Goal: Information Seeking & Learning: Find specific fact

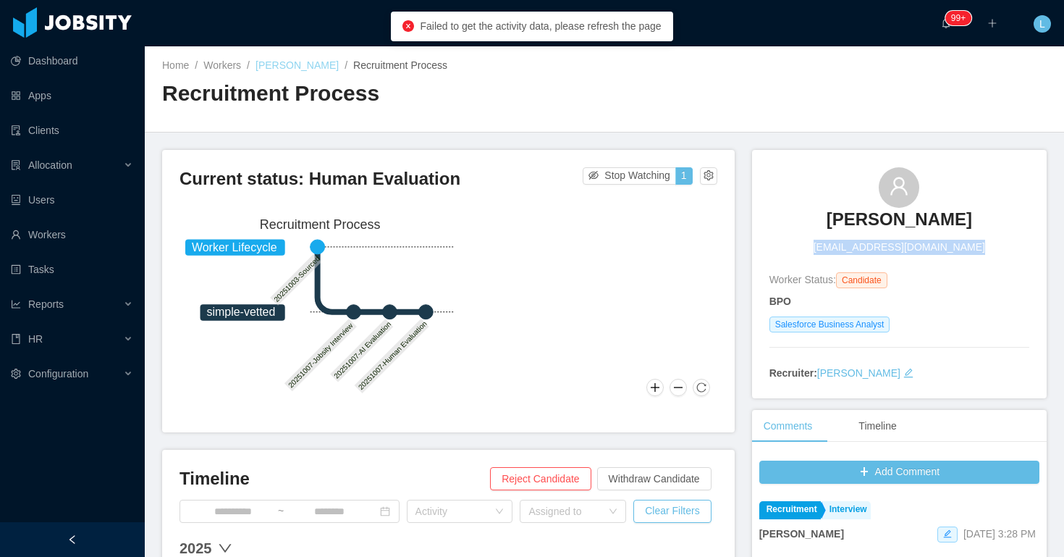
click at [317, 68] on link "Matheus Alcantara" at bounding box center [297, 65] width 83 height 12
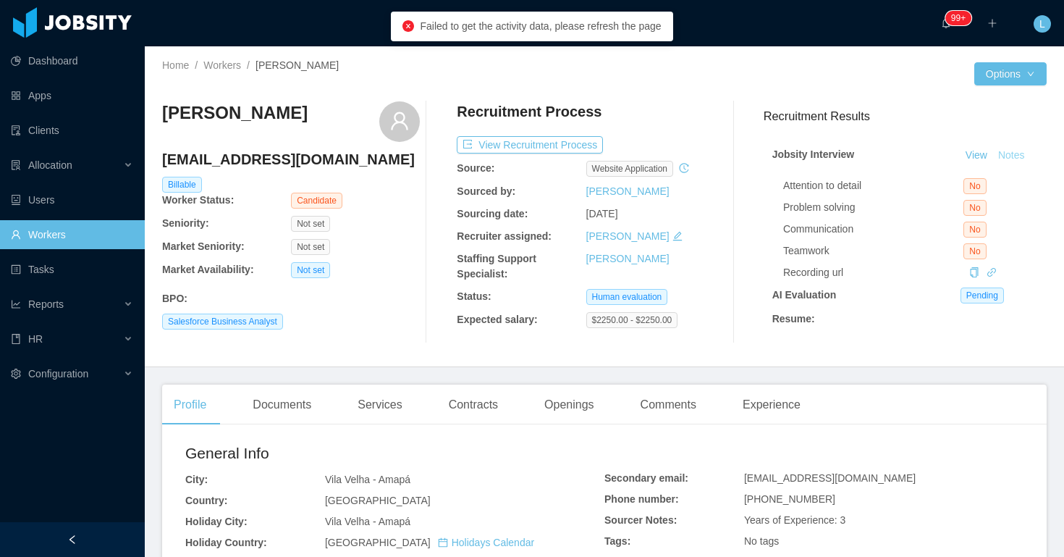
click at [1015, 157] on button "Notes" at bounding box center [1011, 155] width 38 height 17
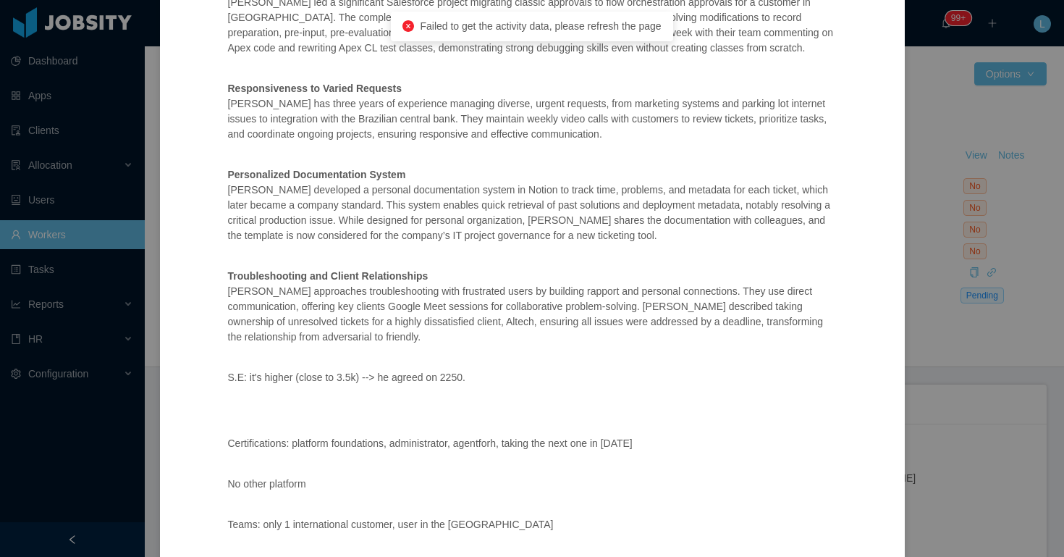
scroll to position [410, 0]
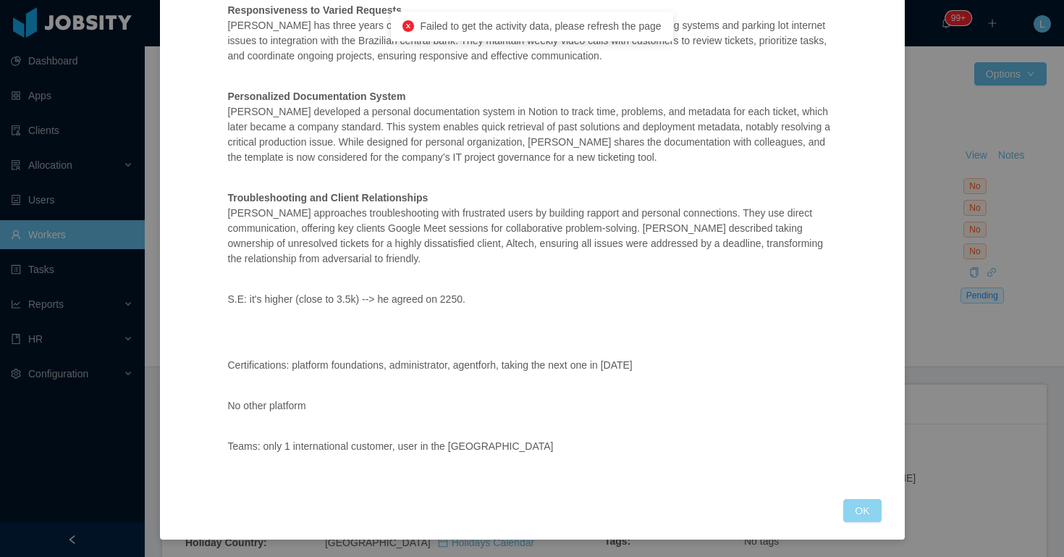
click at [848, 503] on button "OK" at bounding box center [862, 510] width 38 height 23
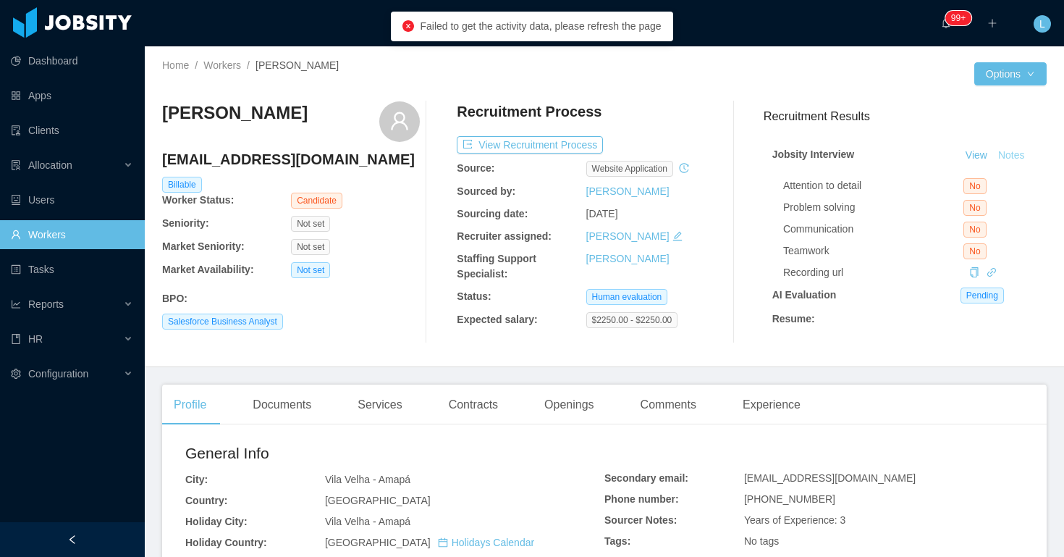
scroll to position [338, 0]
click at [228, 67] on link "Workers" at bounding box center [222, 65] width 38 height 12
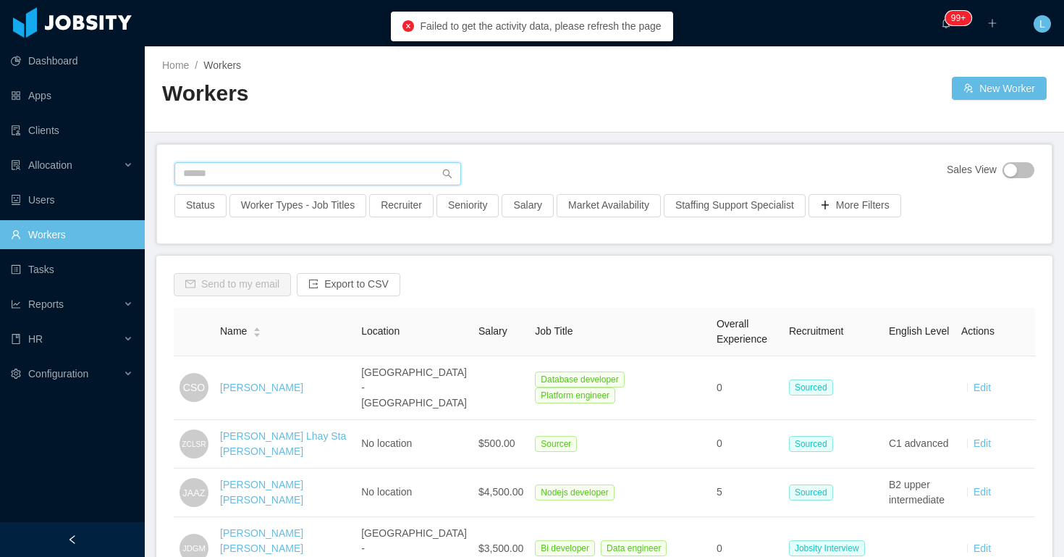
click at [323, 177] on input "text" at bounding box center [317, 173] width 287 height 23
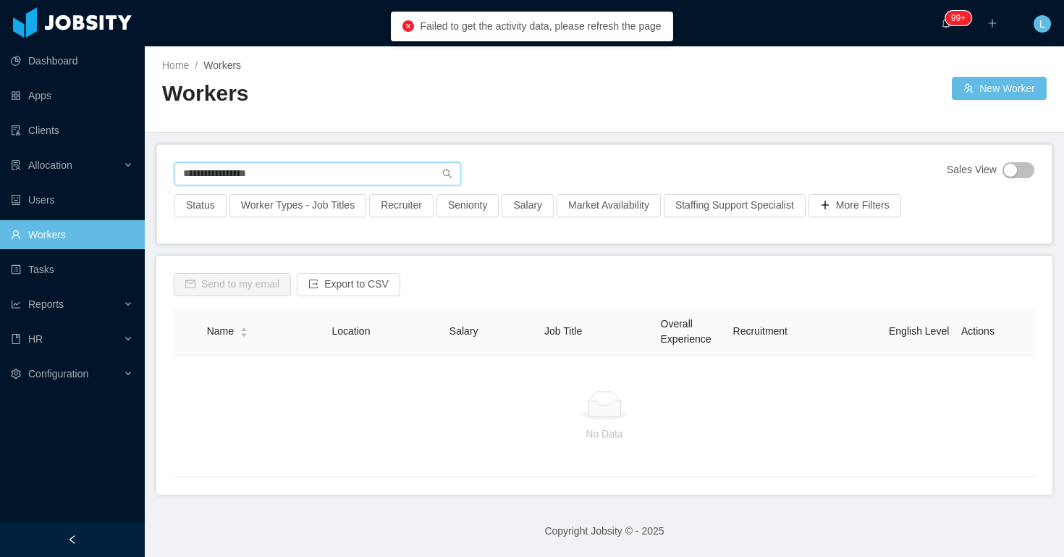
click at [190, 179] on input "**********" at bounding box center [317, 173] width 287 height 23
click at [260, 169] on input "**********" at bounding box center [317, 173] width 287 height 23
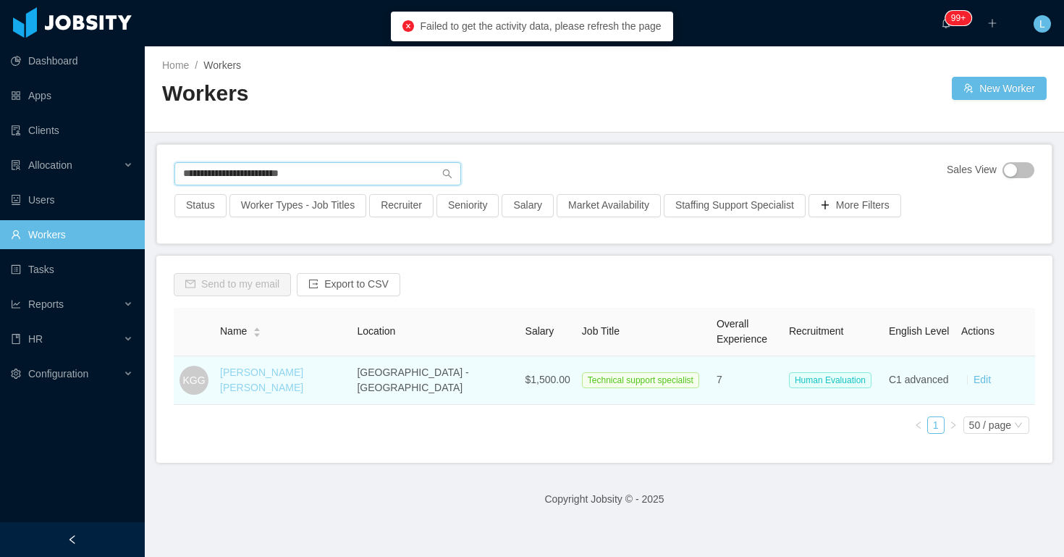
type input "**********"
click at [297, 381] on link "Karla Graciela Gonzalez" at bounding box center [261, 379] width 83 height 27
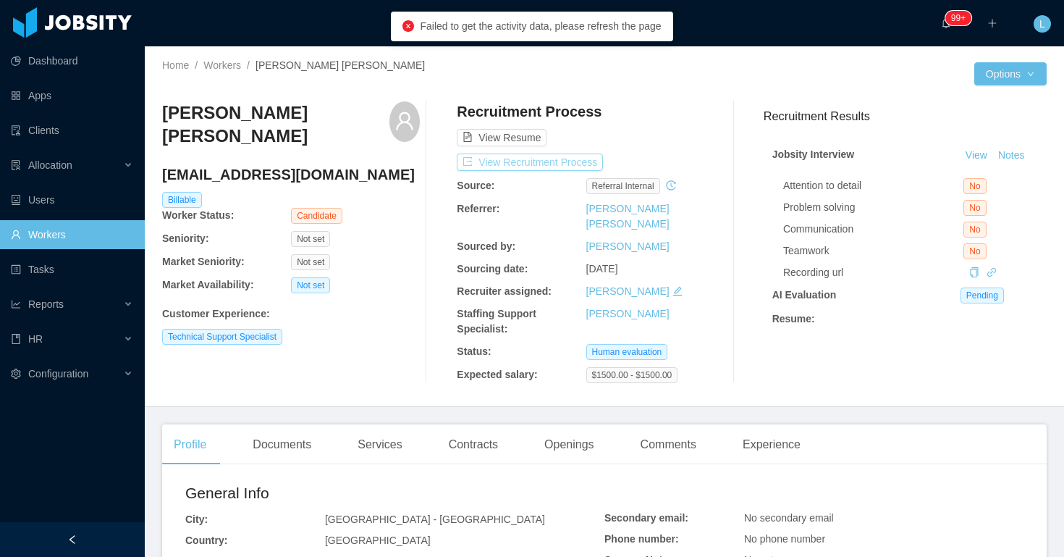
click at [597, 166] on button "View Recruitment Process" at bounding box center [530, 161] width 146 height 17
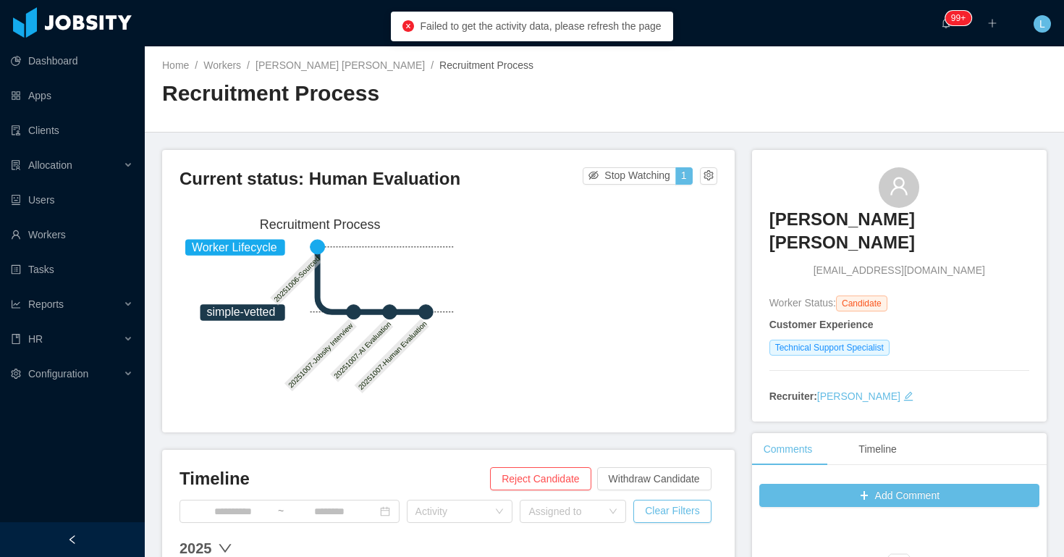
click at [770, 214] on div "Karla Graciela Gonzalez kgrazziellagonza@gmail.com" at bounding box center [899, 222] width 260 height 111
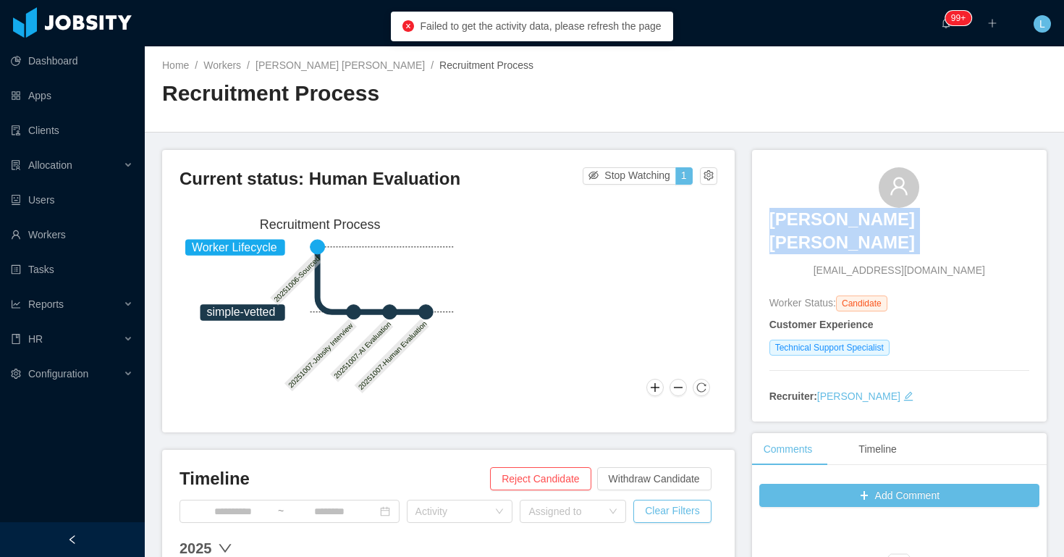
click at [770, 213] on div "Karla Graciela Gonzalez kgrazziellagonza@gmail.com" at bounding box center [899, 222] width 260 height 111
copy h3 "Karla Graciela Gonzalez"
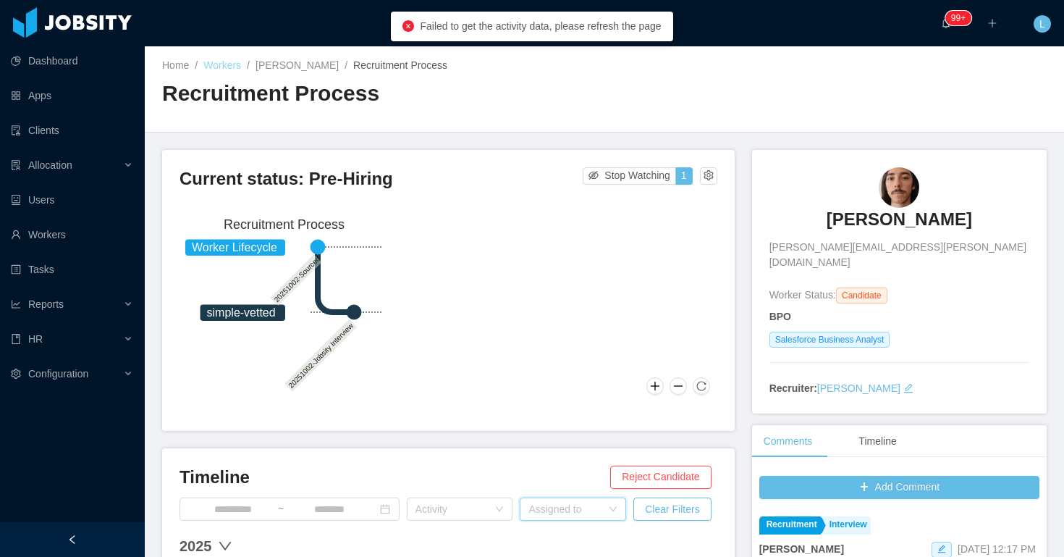
click at [233, 70] on link "Workers" at bounding box center [222, 65] width 38 height 12
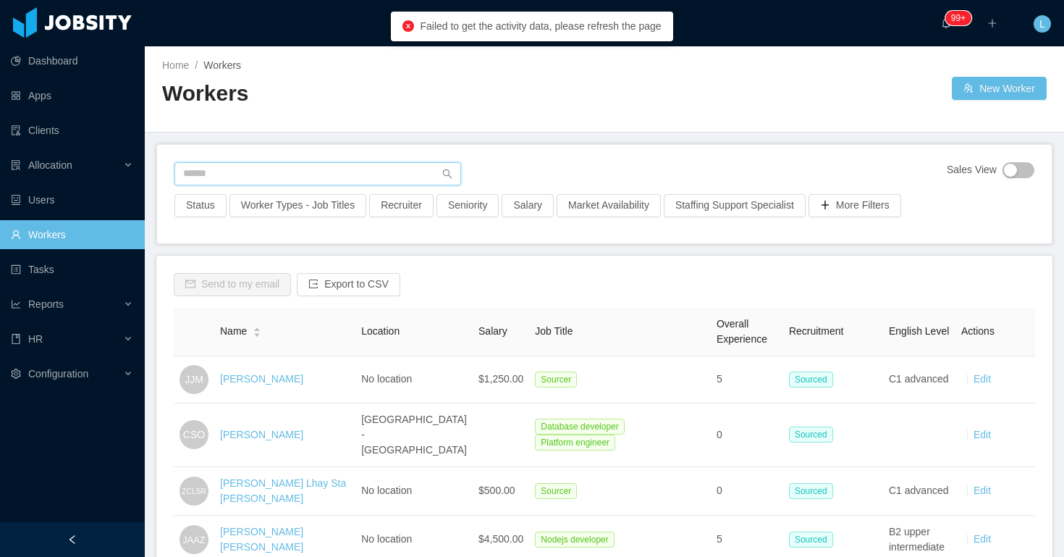
click at [384, 168] on input "text" at bounding box center [317, 173] width 287 height 23
paste input "**********"
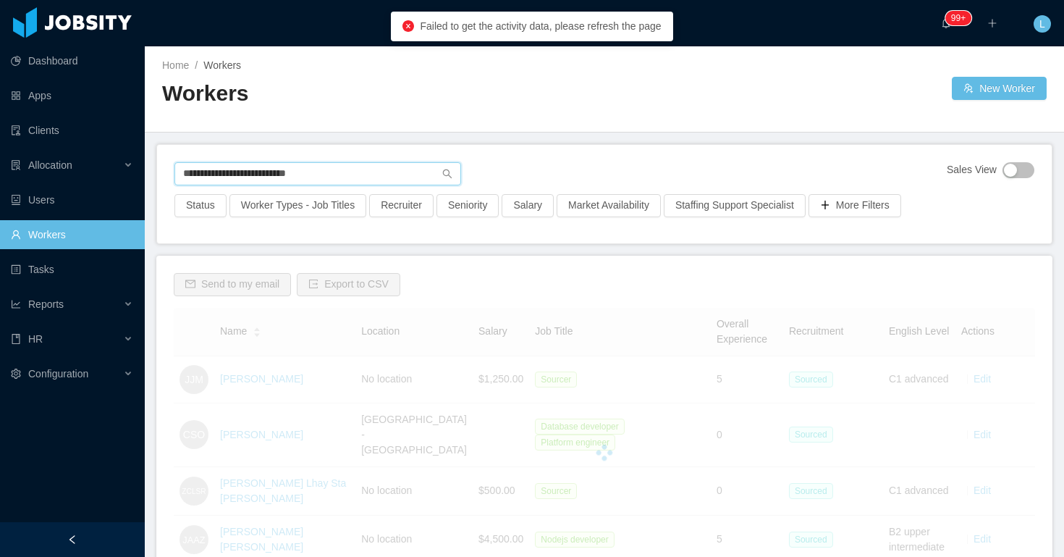
type input "**********"
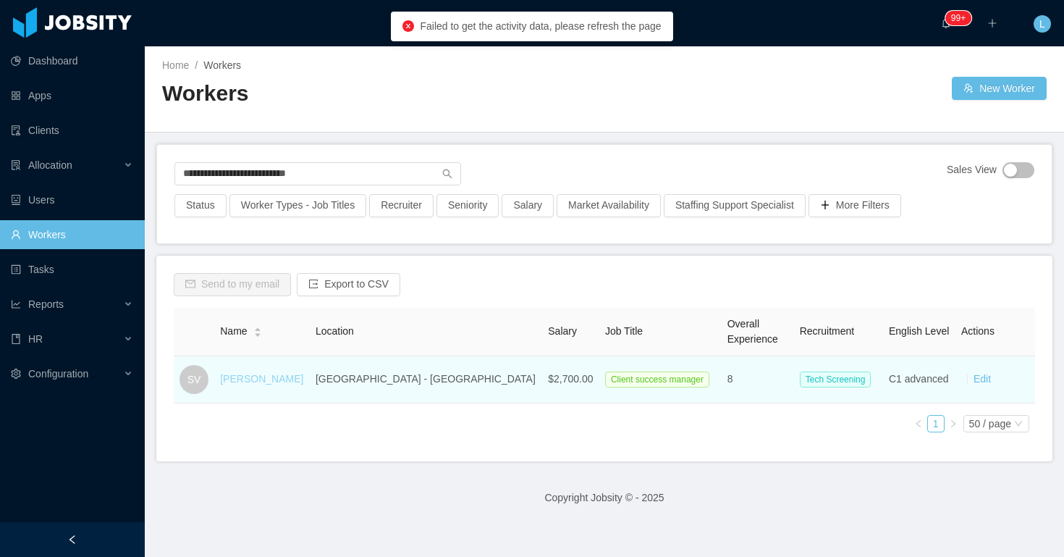
click at [276, 377] on link "Santiago Velasquez" at bounding box center [261, 379] width 83 height 12
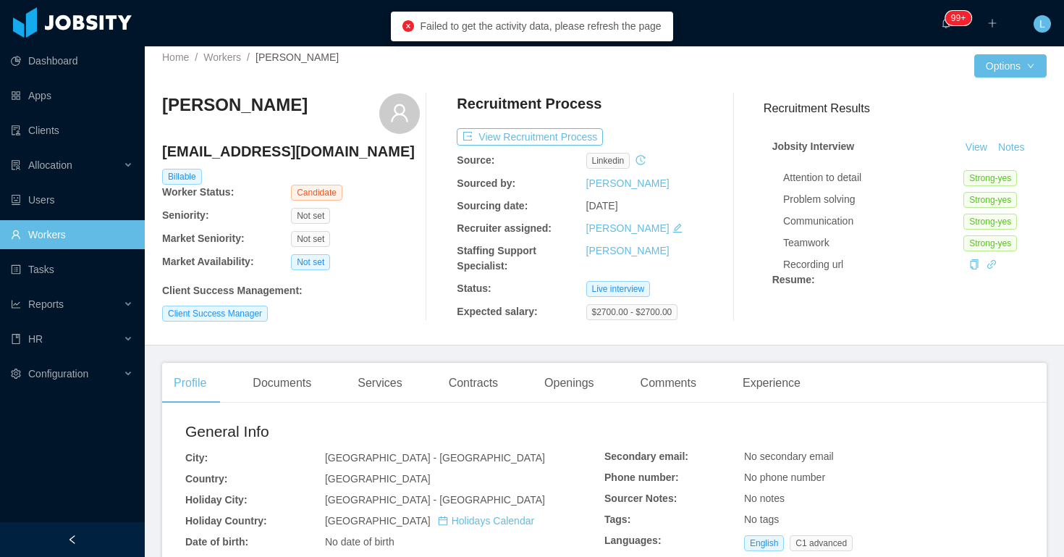
scroll to position [20, 0]
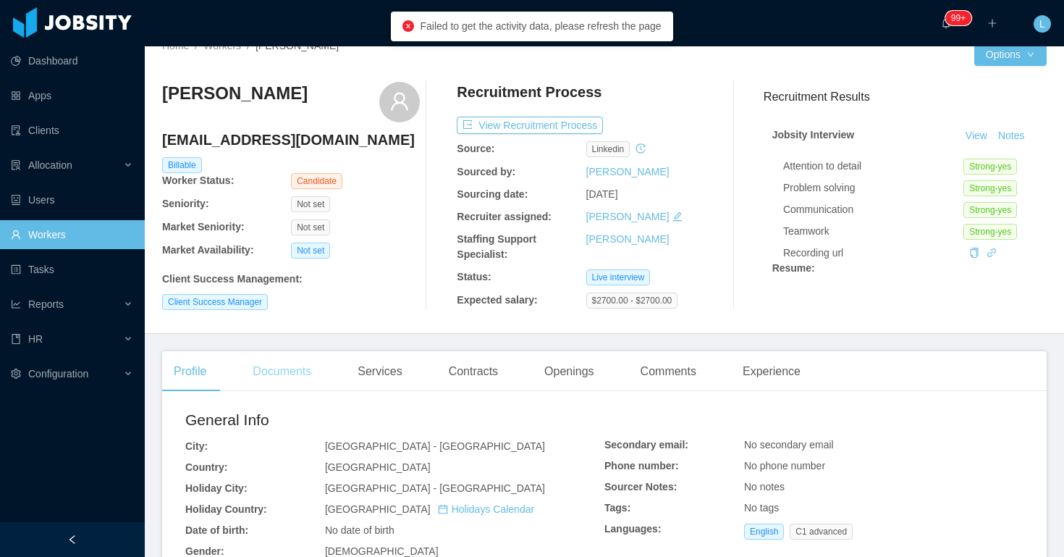
click at [312, 361] on div "Documents" at bounding box center [282, 371] width 82 height 41
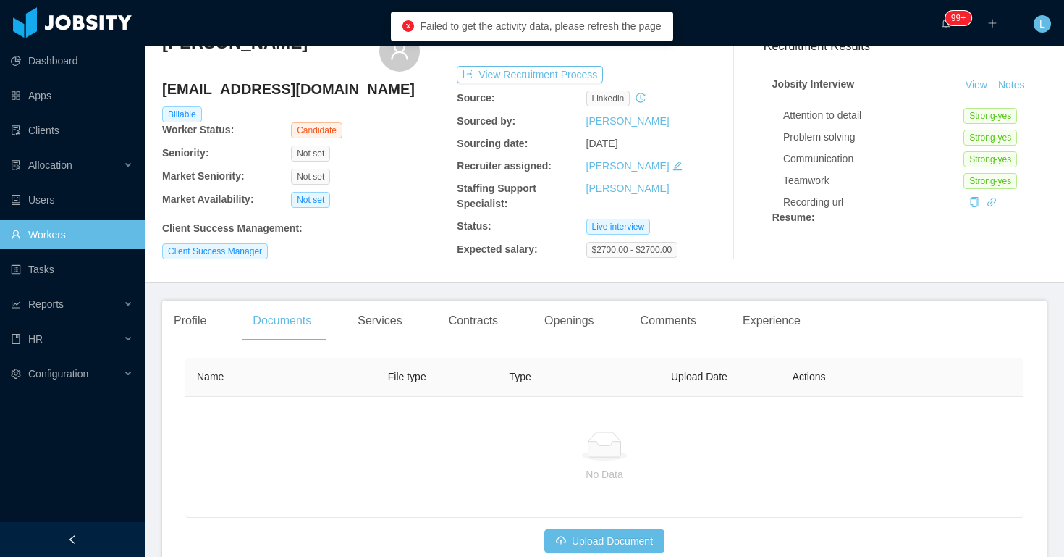
scroll to position [156, 0]
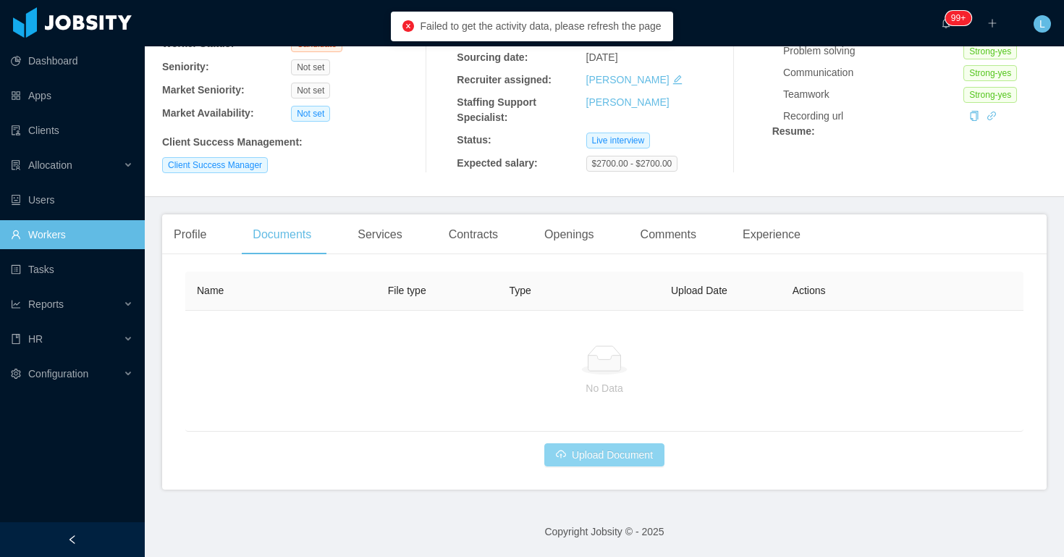
click at [585, 460] on button "Upload Document" at bounding box center [604, 454] width 120 height 23
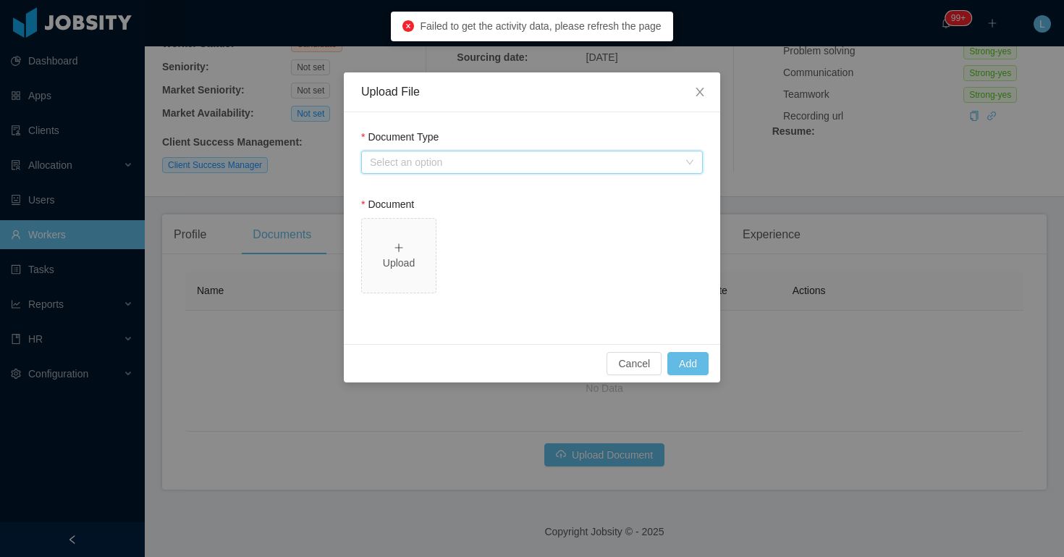
click at [433, 172] on div "Select an option" at bounding box center [527, 162] width 315 height 22
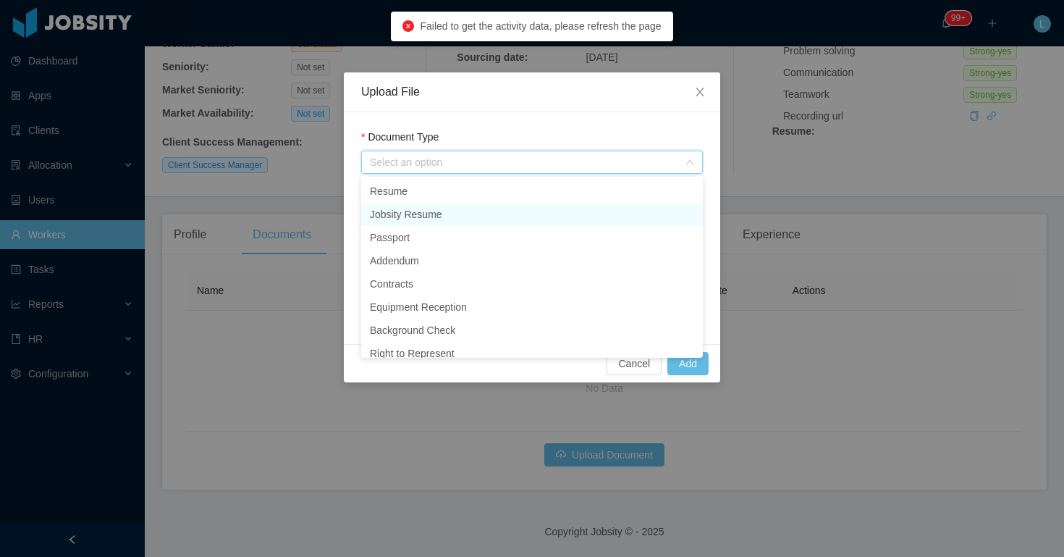
click at [418, 214] on li "Jobsity Resume" at bounding box center [532, 214] width 342 height 23
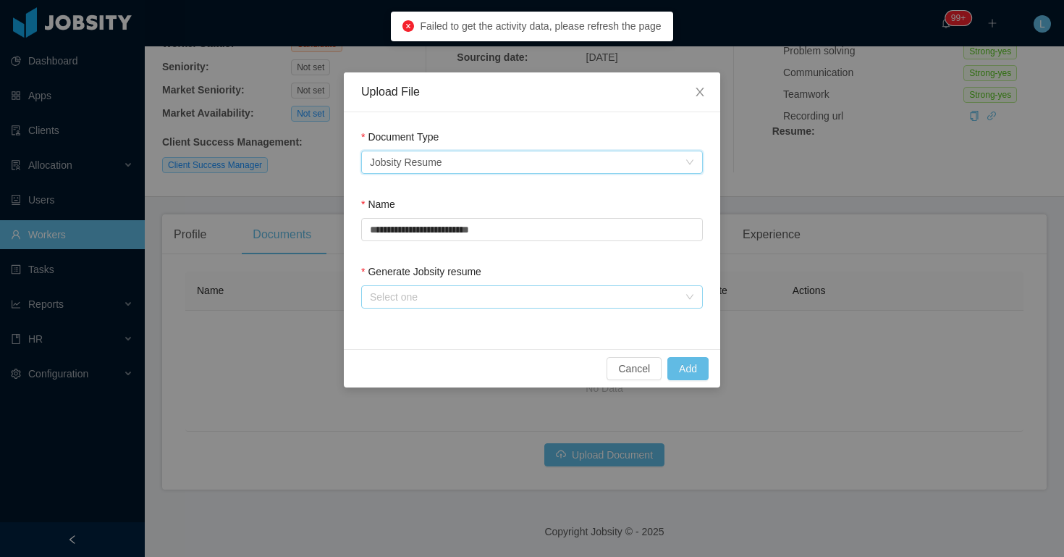
click at [407, 291] on div "Select one" at bounding box center [524, 297] width 308 height 14
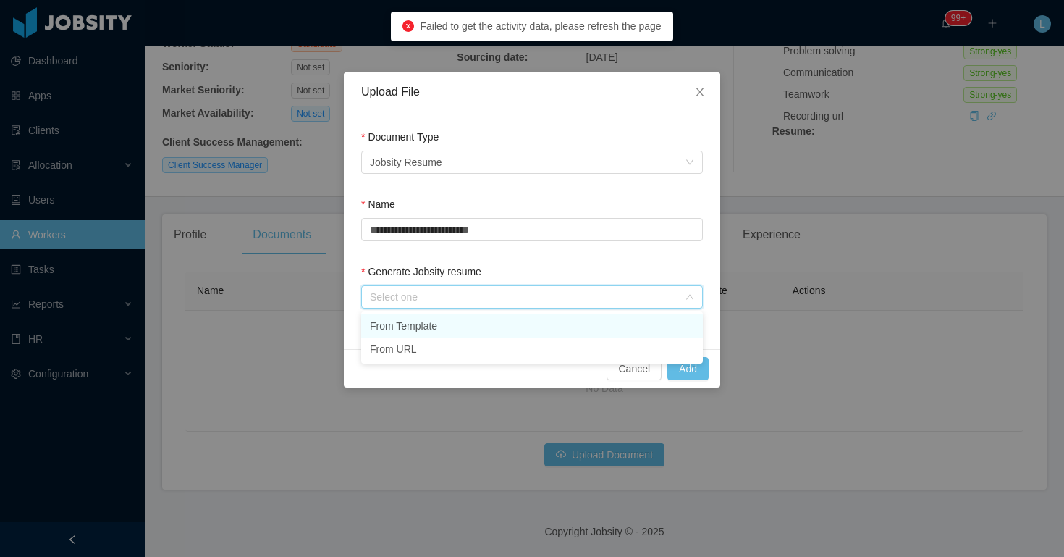
click at [449, 322] on li "From Template" at bounding box center [532, 325] width 342 height 23
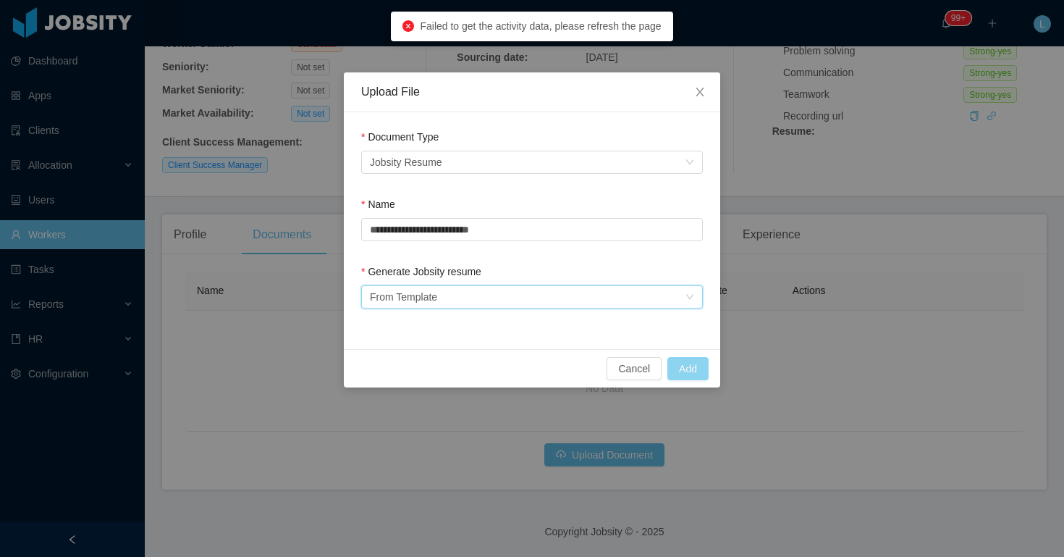
click at [689, 363] on button "Add" at bounding box center [687, 368] width 41 height 23
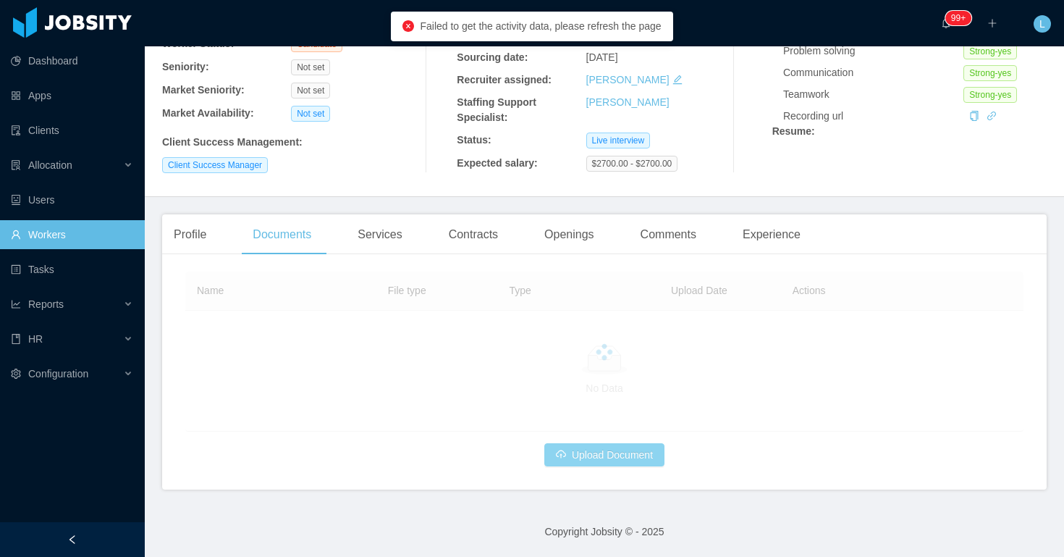
scroll to position [90, 0]
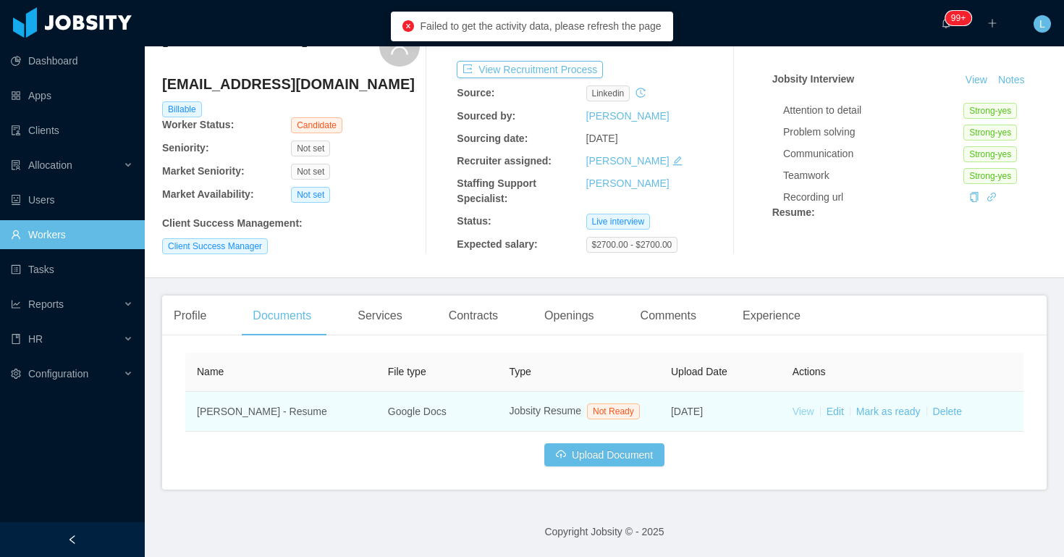
click at [802, 405] on link "View" at bounding box center [804, 411] width 22 height 12
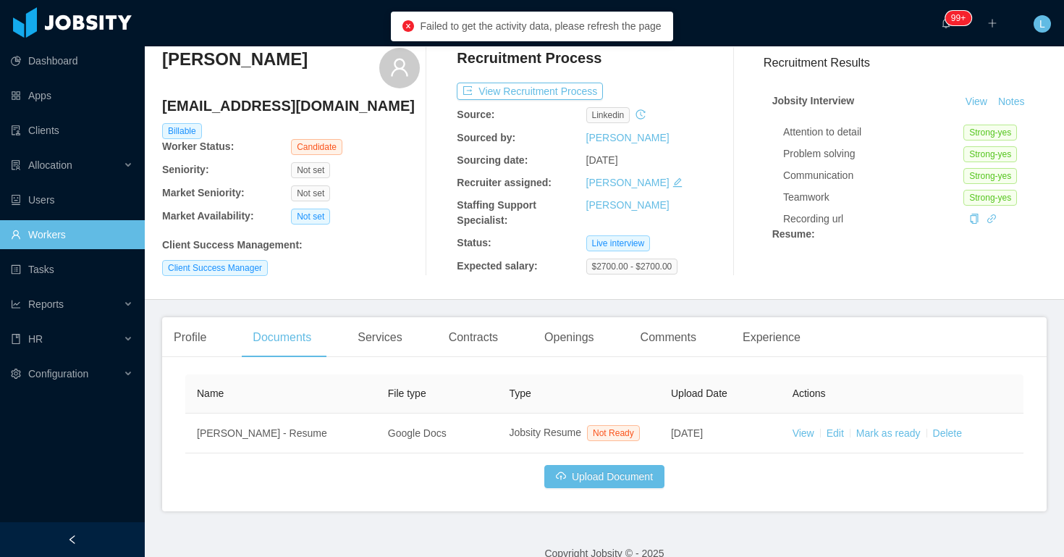
scroll to position [0, 0]
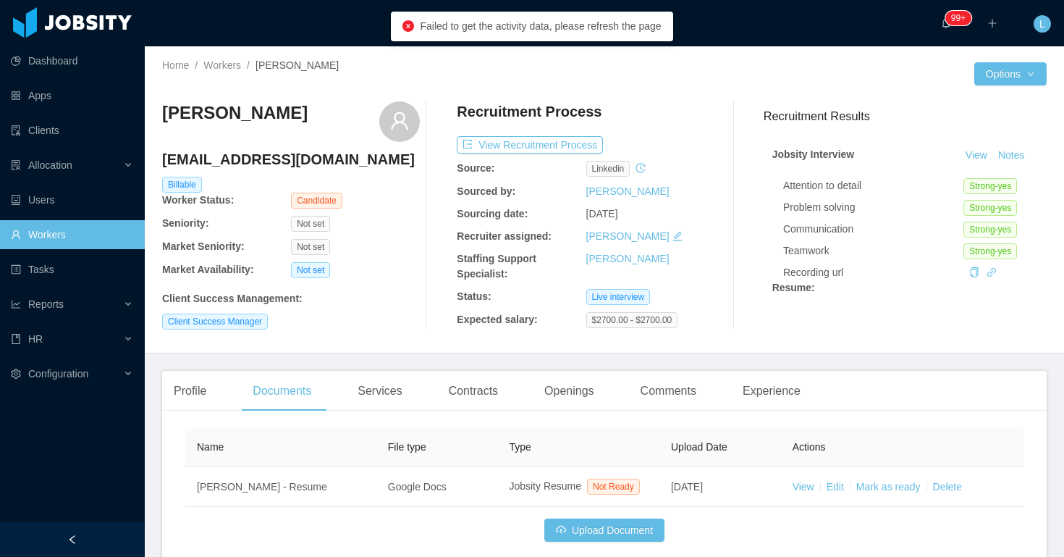
click at [334, 159] on h4 "santiagovelasquezv@gmail.com" at bounding box center [291, 159] width 258 height 20
copy h4 "santiagovelasquezv@gmail.com"
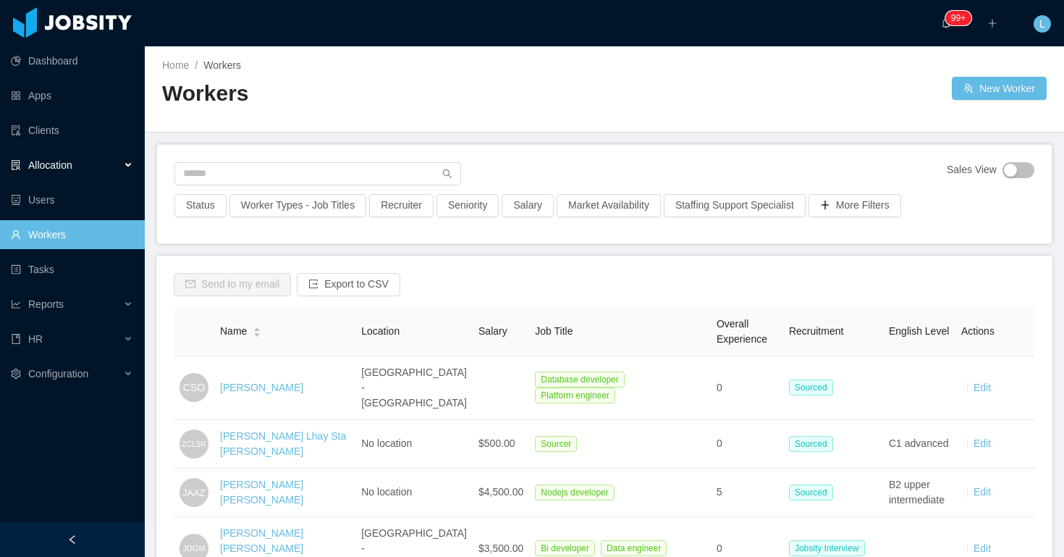
click at [105, 163] on div "Allocation" at bounding box center [72, 165] width 145 height 29
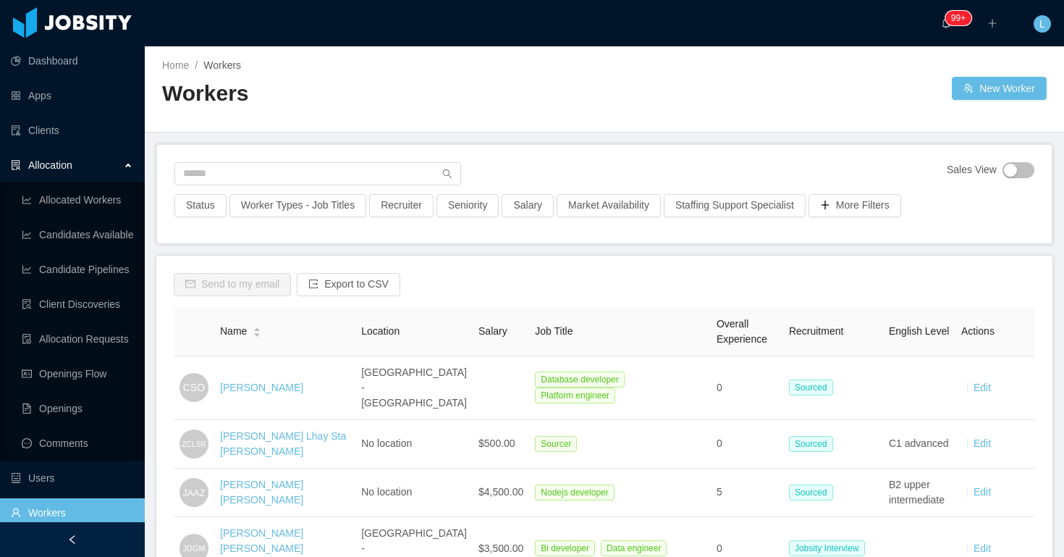
click at [111, 163] on div "Allocation" at bounding box center [72, 165] width 145 height 29
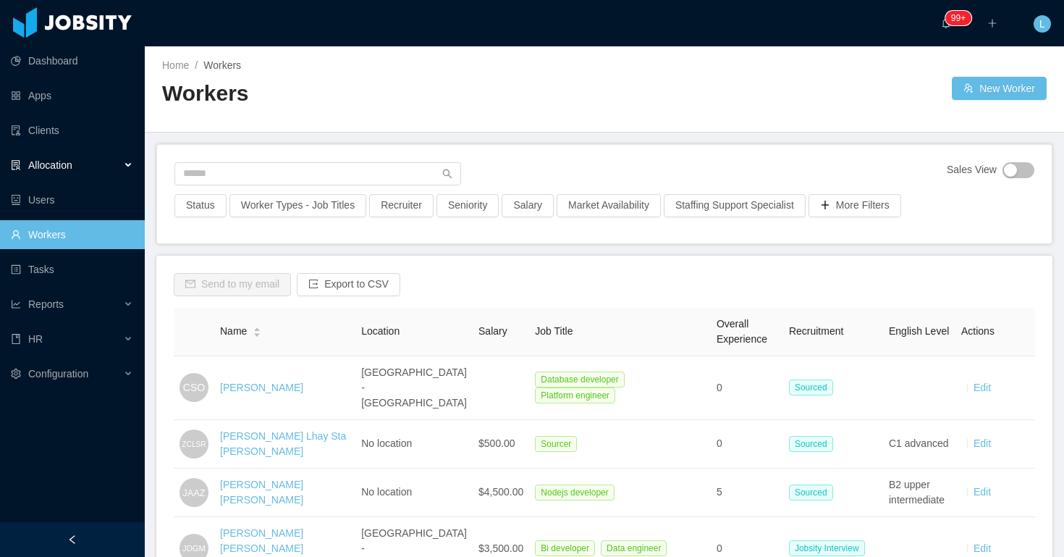
click at [98, 171] on div "Allocation" at bounding box center [72, 165] width 145 height 29
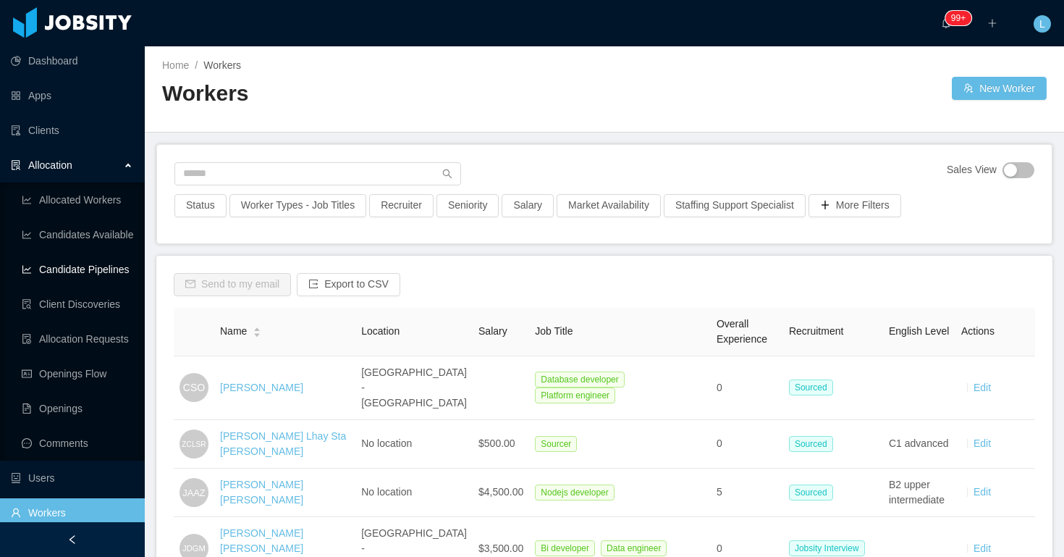
click at [114, 262] on link "Candidate Pipelines" at bounding box center [77, 269] width 111 height 29
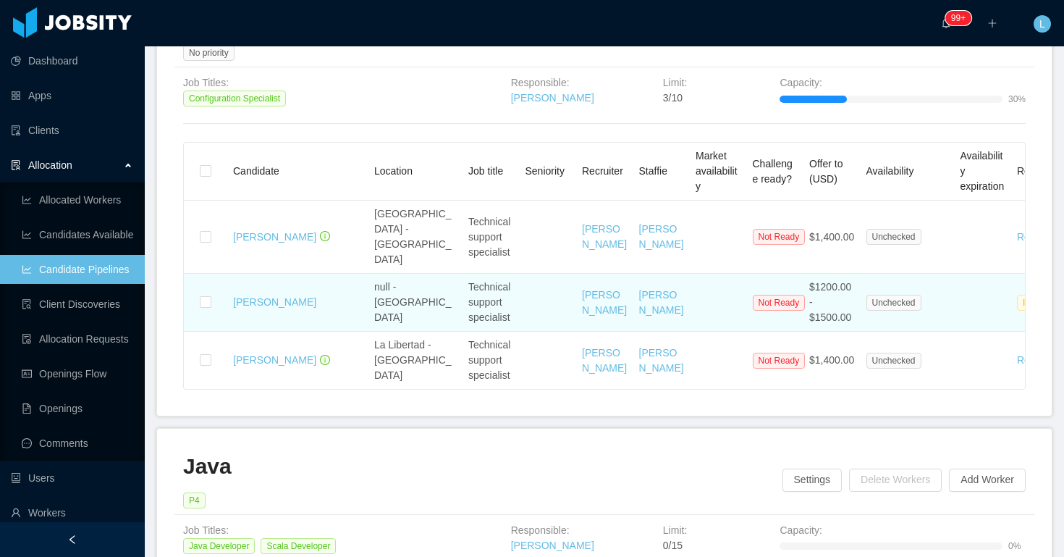
scroll to position [2821, 0]
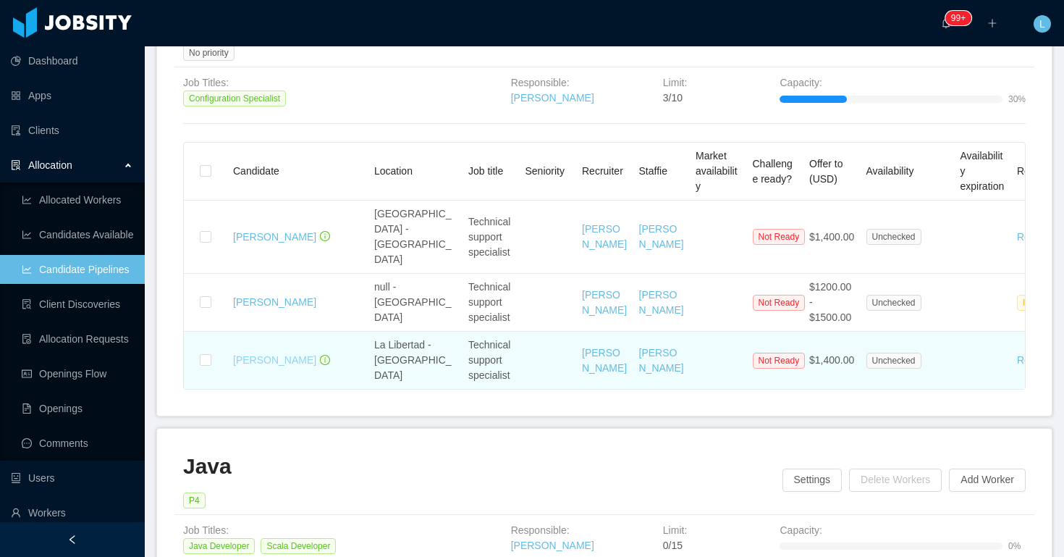
click at [272, 354] on link "Carlos Alfaro" at bounding box center [274, 360] width 83 height 12
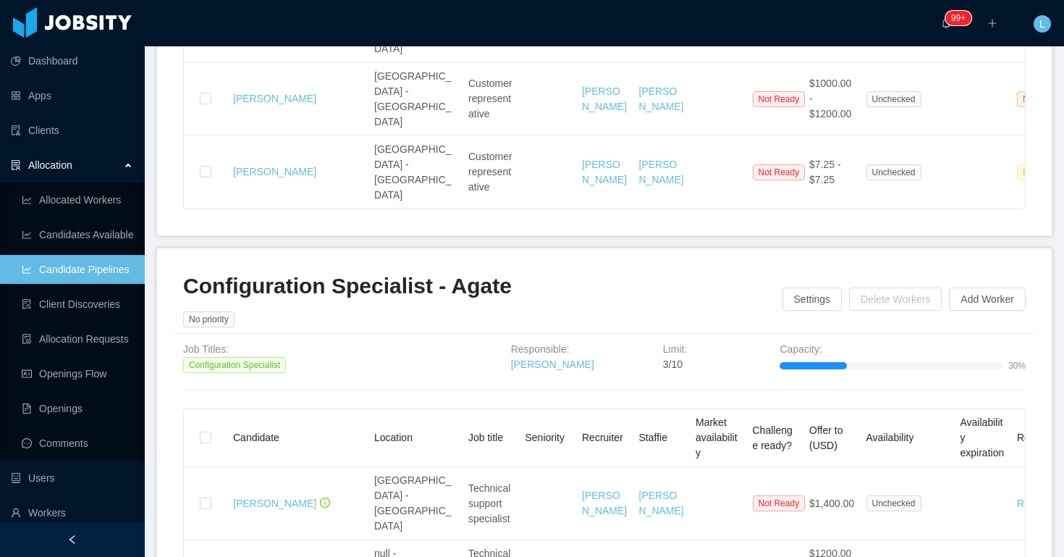
scroll to position [2567, 0]
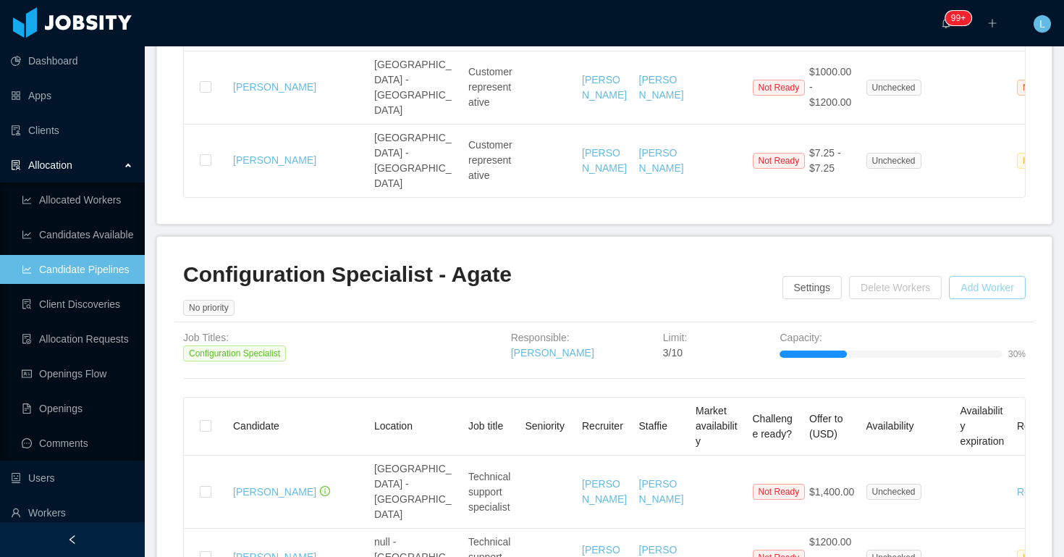
click at [968, 276] on button "Add Worker" at bounding box center [987, 287] width 77 height 23
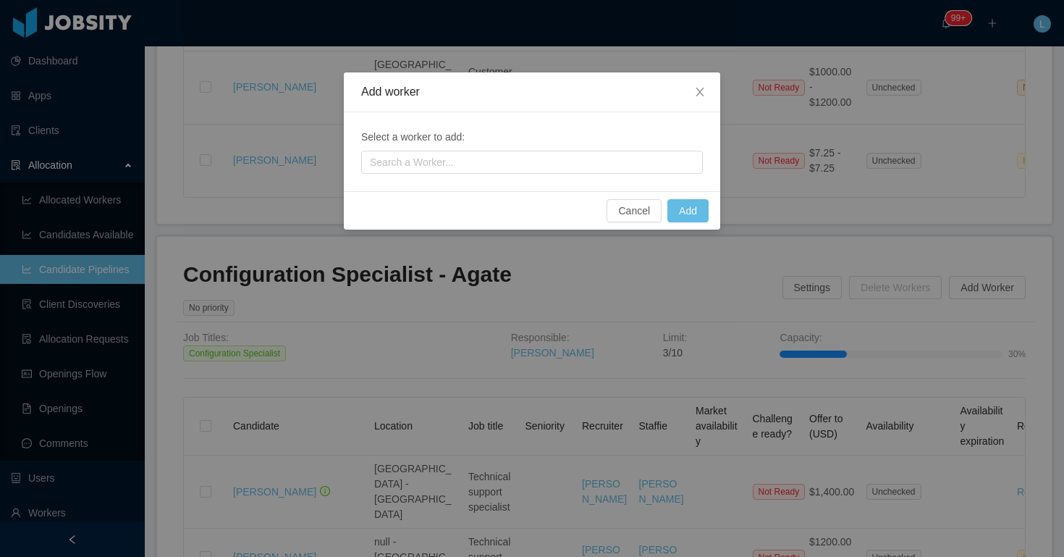
click at [594, 151] on div "Search a Worker..." at bounding box center [532, 162] width 342 height 23
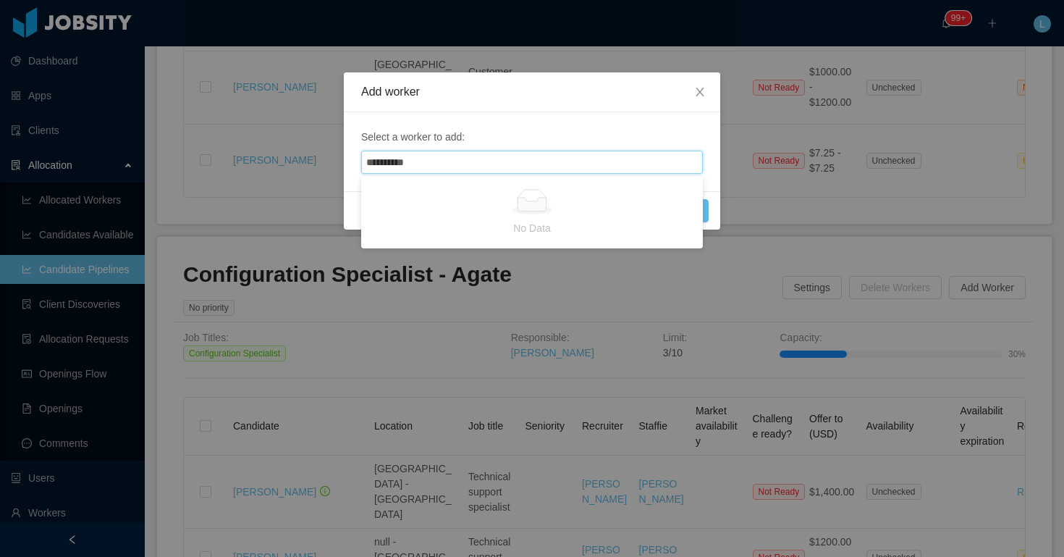
type input "**********"
click at [467, 161] on div "Search a Worker... Grazziella" at bounding box center [530, 162] width 329 height 22
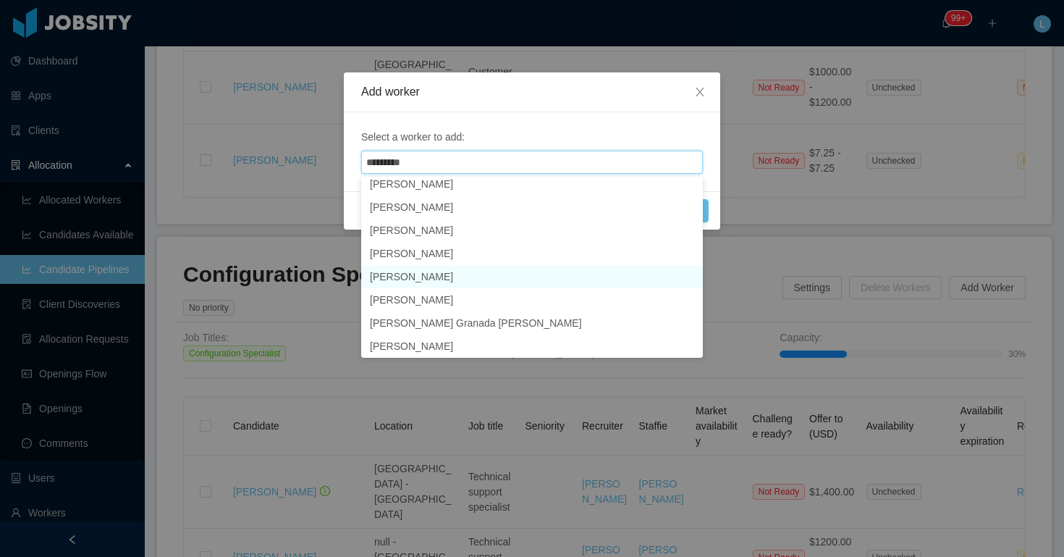
scroll to position [26, 0]
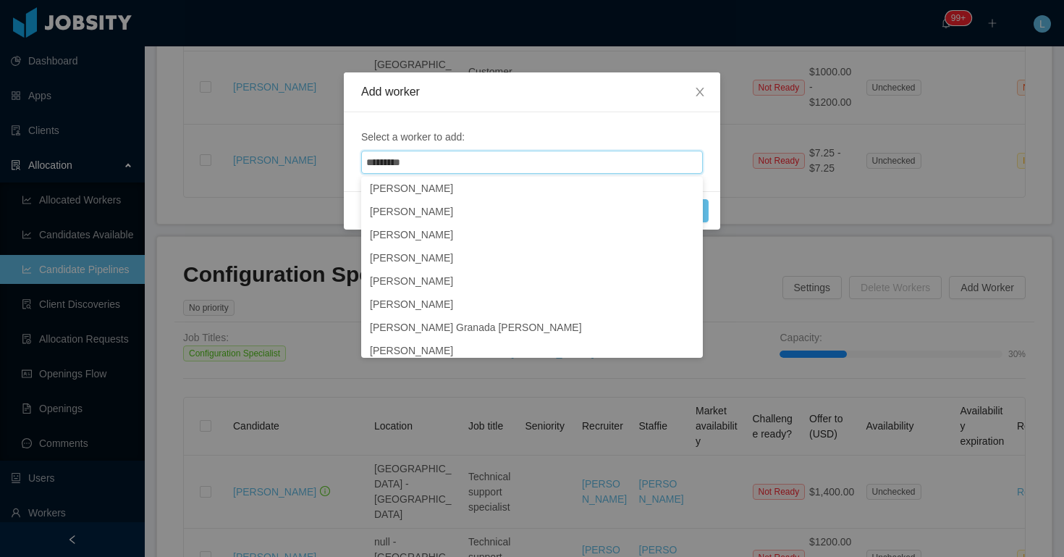
click at [407, 154] on input "*********" at bounding box center [387, 162] width 43 height 17
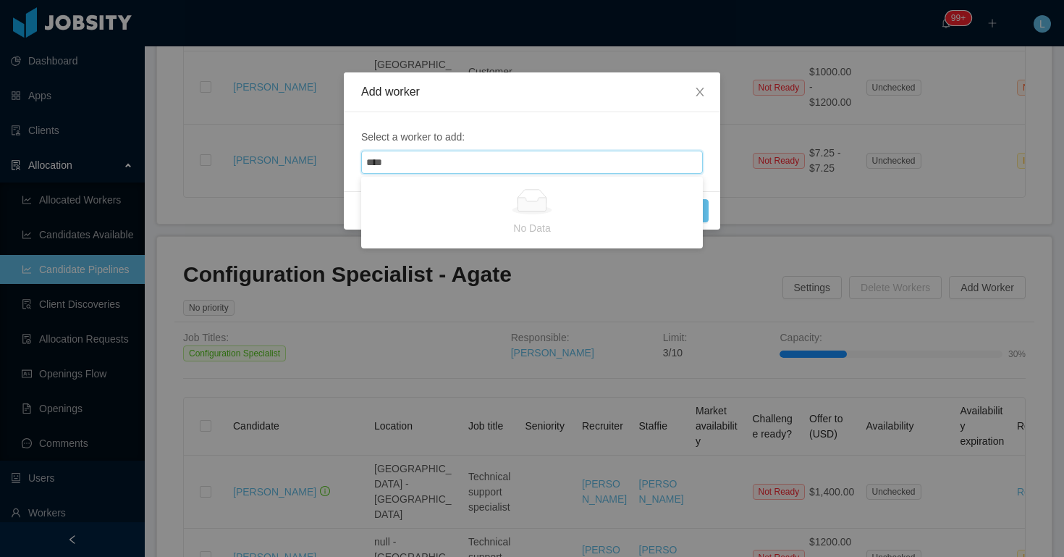
type input "****"
click at [414, 165] on div "Search a Worker... graz" at bounding box center [530, 162] width 329 height 22
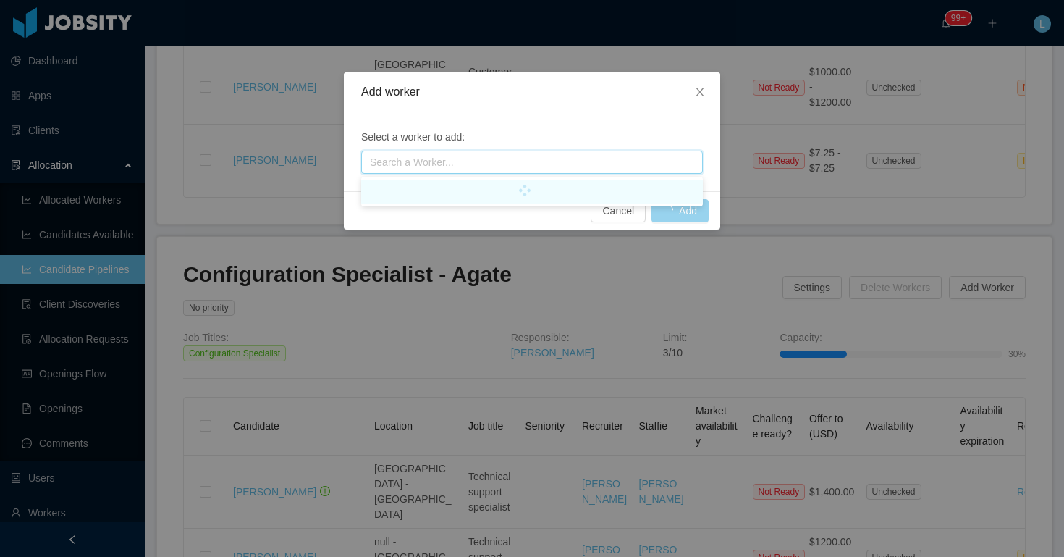
click at [414, 165] on div "Search a Worker..." at bounding box center [529, 162] width 318 height 14
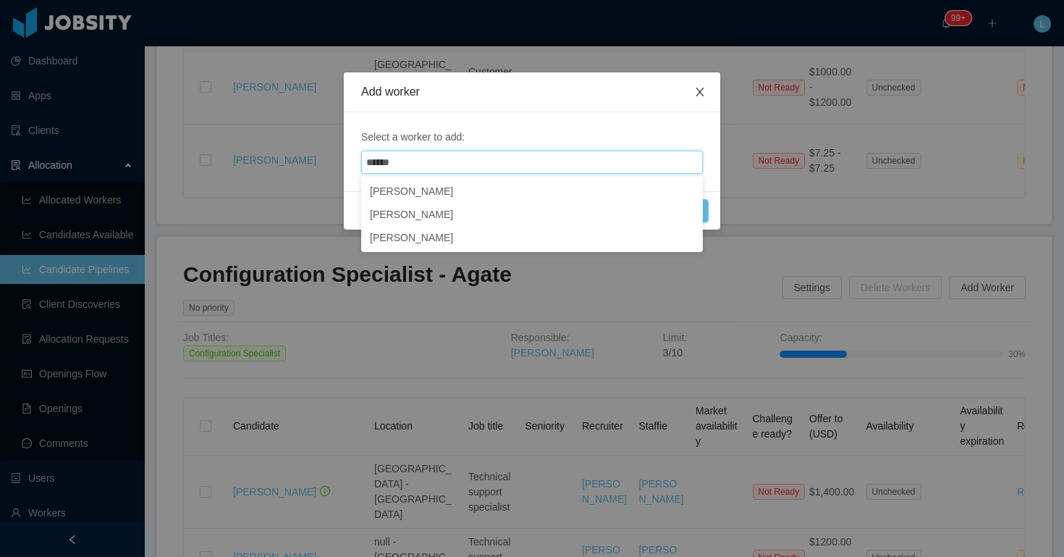
type input "*****"
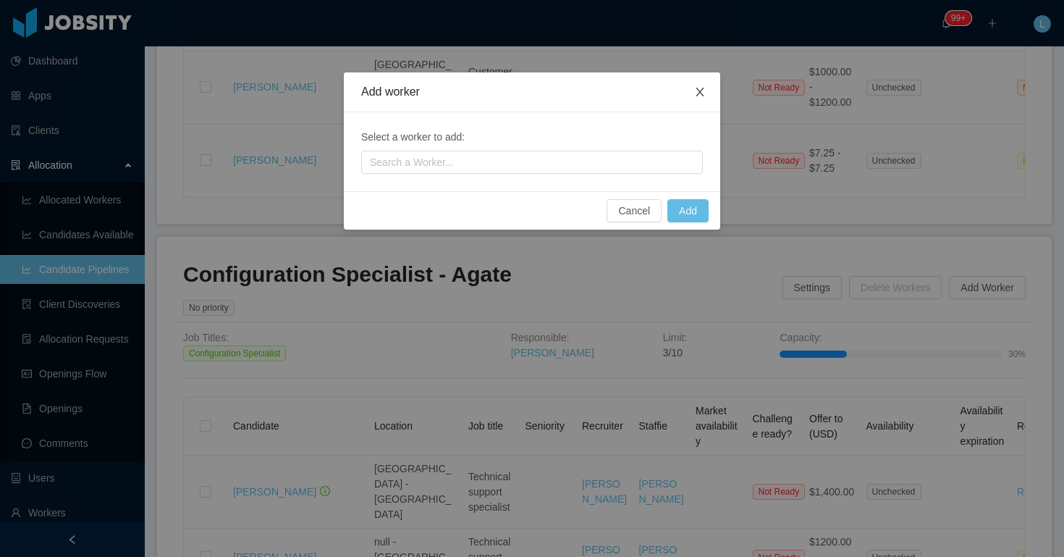
click at [696, 90] on icon "icon: close" at bounding box center [700, 92] width 12 height 12
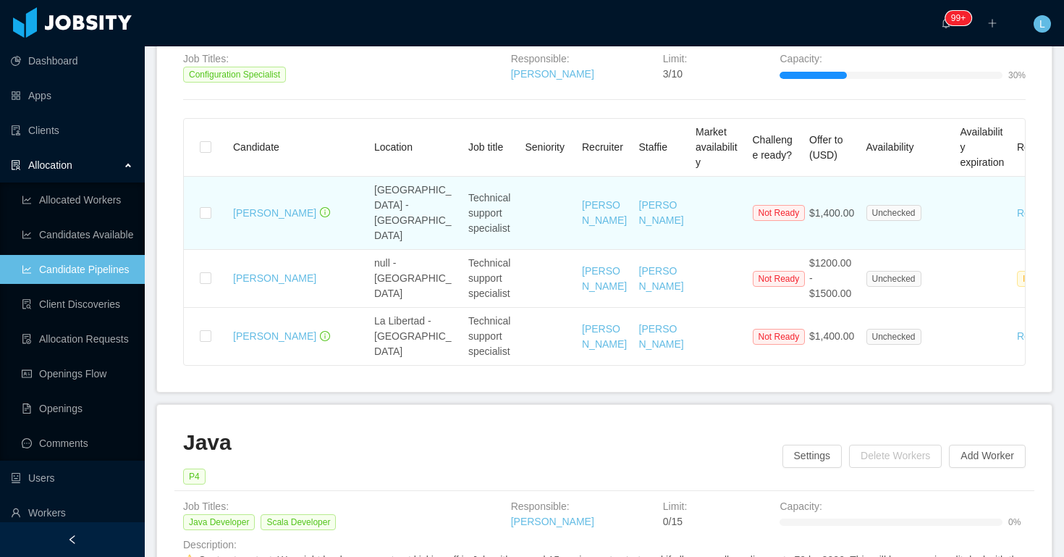
scroll to position [2845, 0]
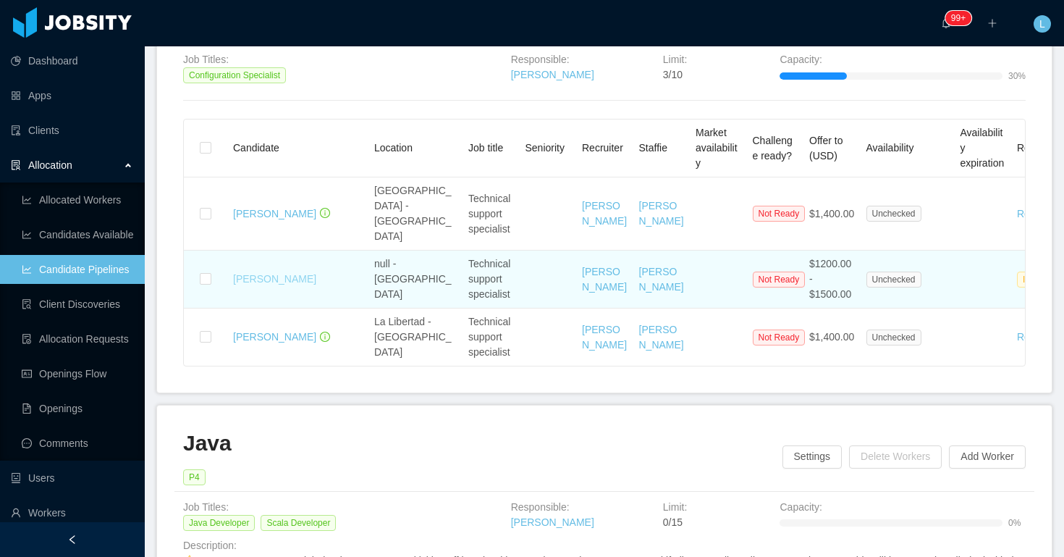
click at [269, 273] on link "[PERSON_NAME]" at bounding box center [274, 279] width 83 height 12
click at [279, 273] on link "[PERSON_NAME]" at bounding box center [274, 279] width 83 height 12
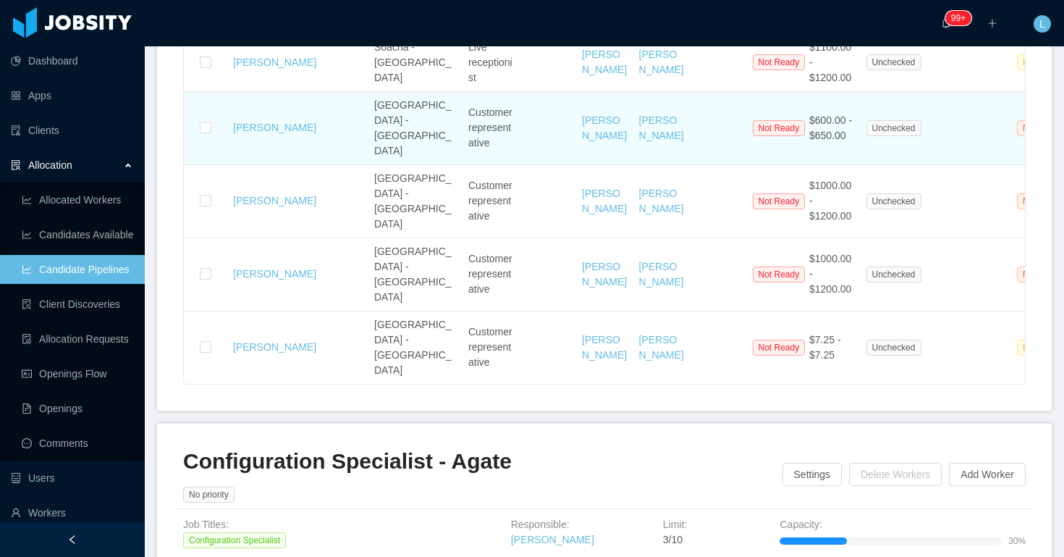
scroll to position [2298, 0]
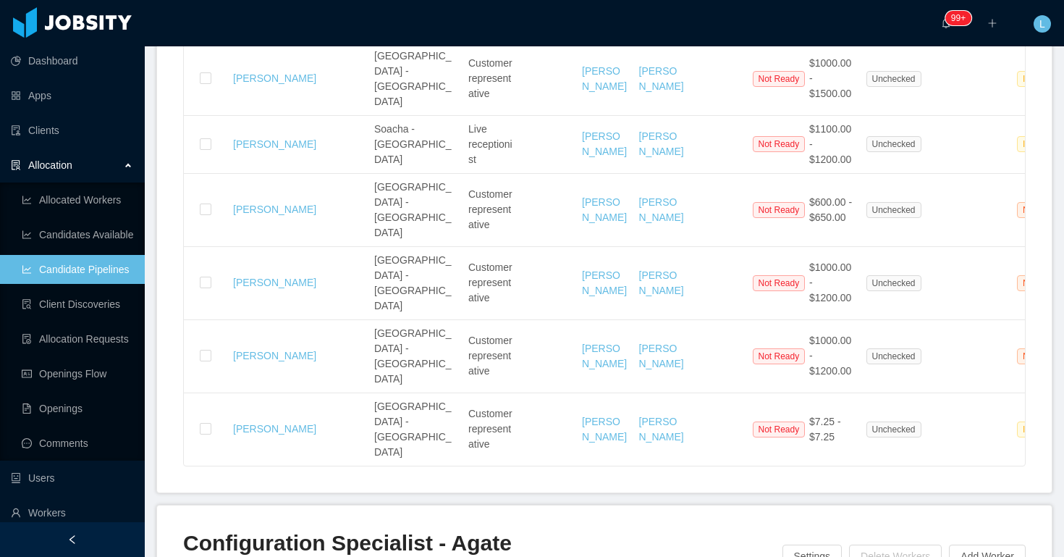
click at [122, 164] on div "Allocation" at bounding box center [72, 165] width 145 height 29
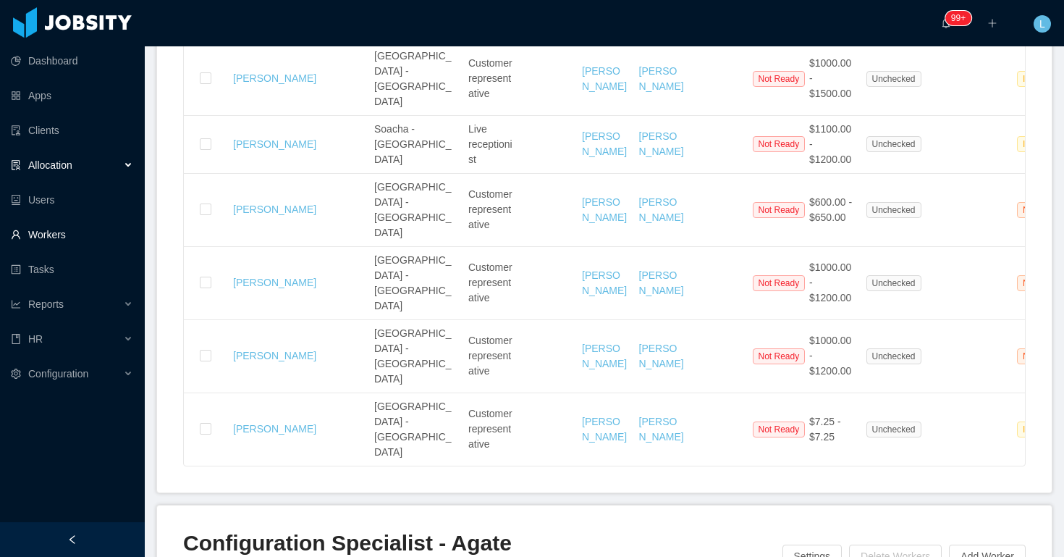
click at [75, 240] on link "Workers" at bounding box center [72, 234] width 122 height 29
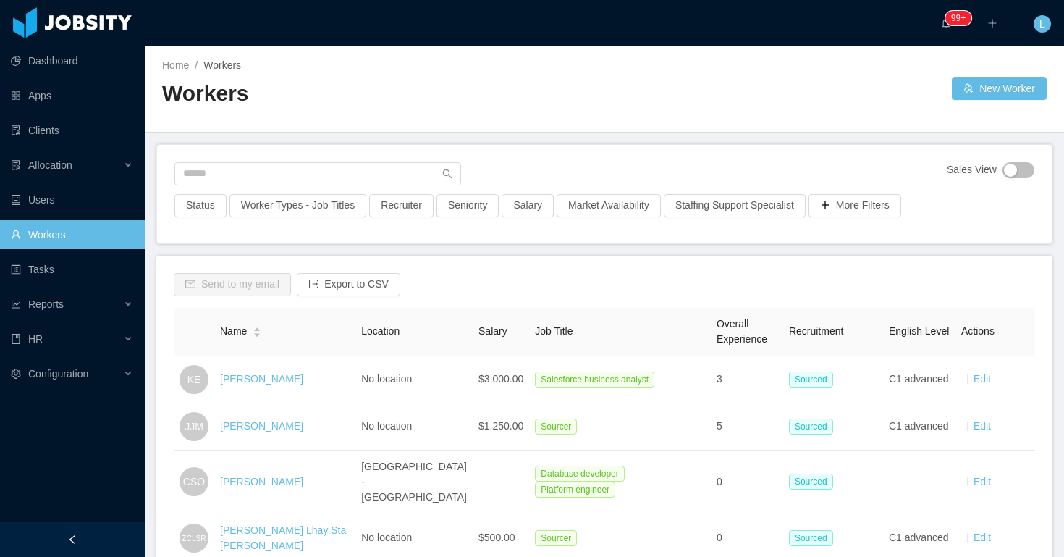
click at [300, 161] on div "Sales View Status Worker Types - Job Titles Recruiter Seniority Salary Market A…" at bounding box center [604, 194] width 895 height 98
click at [295, 174] on input "text" at bounding box center [317, 173] width 287 height 23
paste input "**********"
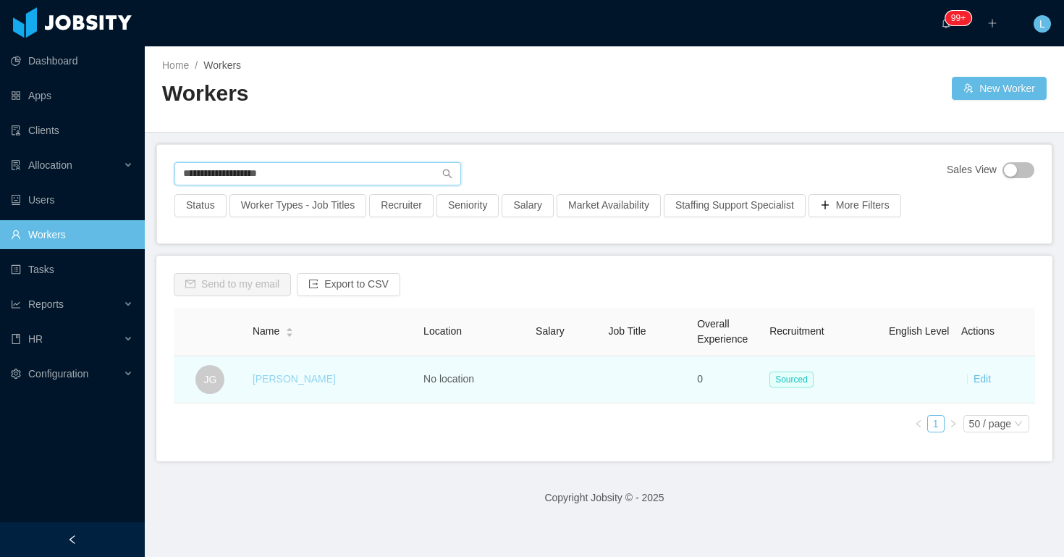
type input "**********"
click at [281, 379] on link "Juan Gerli" at bounding box center [294, 379] width 83 height 12
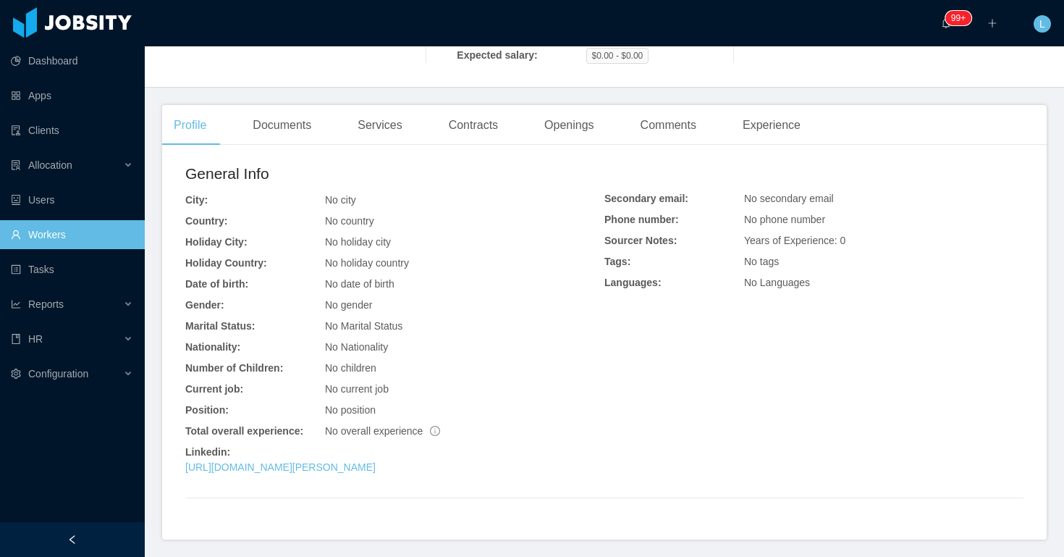
scroll to position [253, 0]
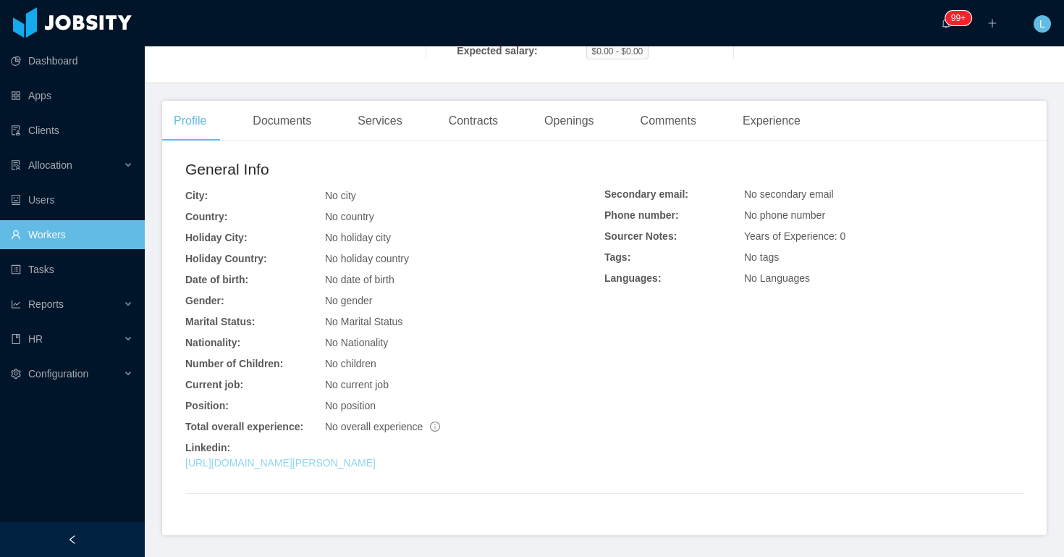
click at [373, 468] on link "https://www.linkedin.com/in/juan-salvador-gerli" at bounding box center [280, 463] width 190 height 12
click at [376, 460] on link "https://www.linkedin.com/in/juan-salvador-gerli" at bounding box center [280, 463] width 190 height 12
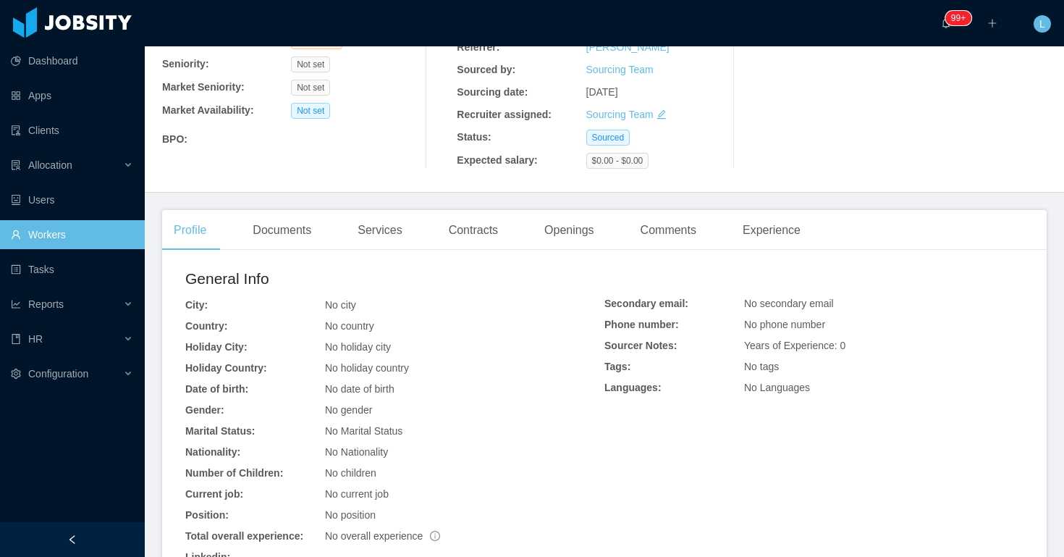
scroll to position [74, 0]
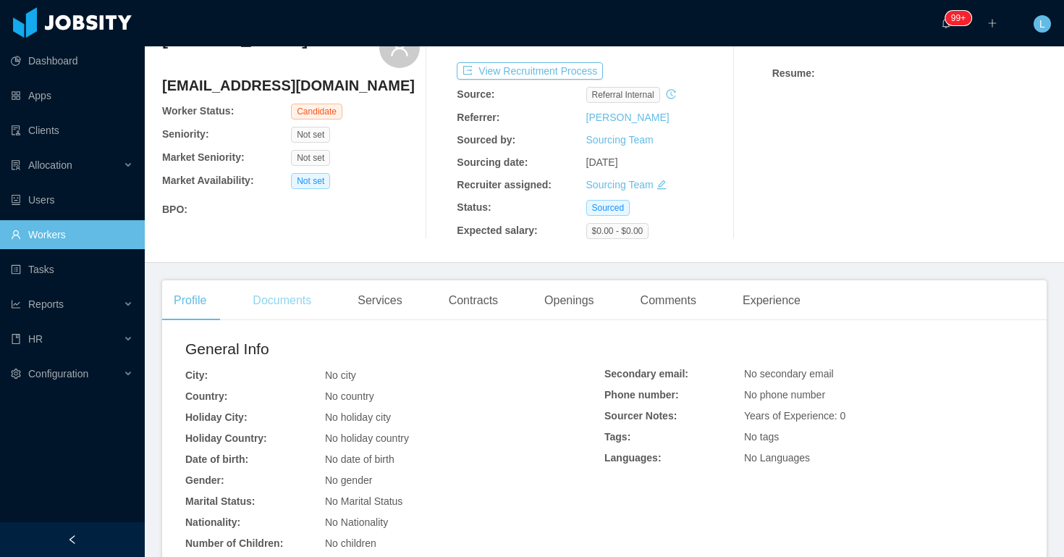
click at [299, 305] on div "Documents" at bounding box center [282, 300] width 82 height 41
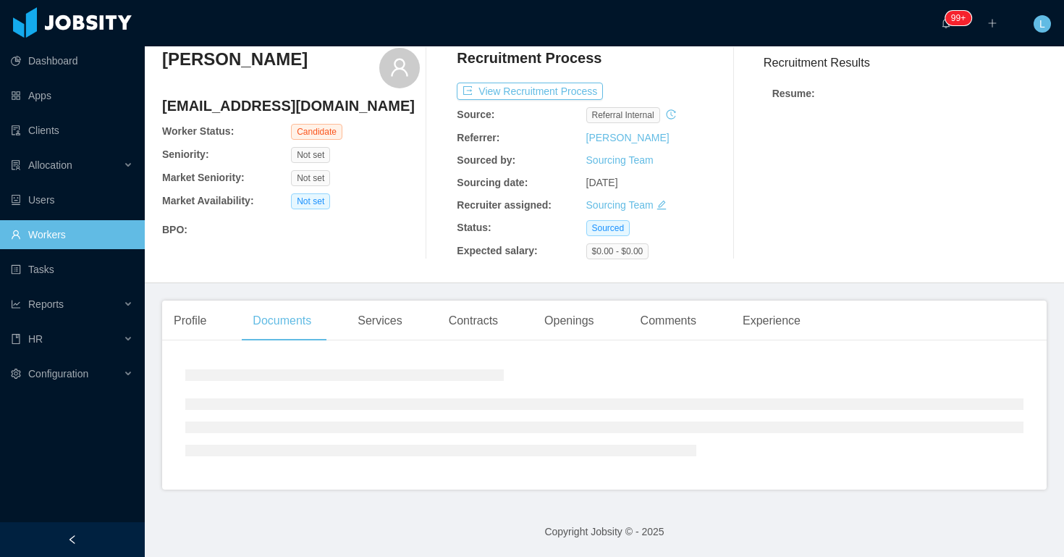
scroll to position [74, 0]
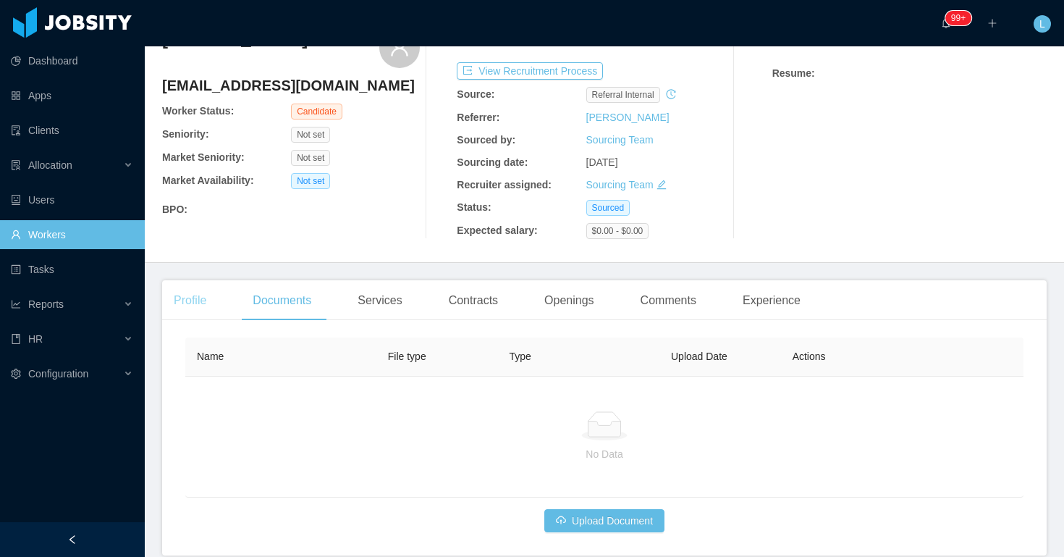
click at [181, 293] on div "Profile" at bounding box center [190, 300] width 56 height 41
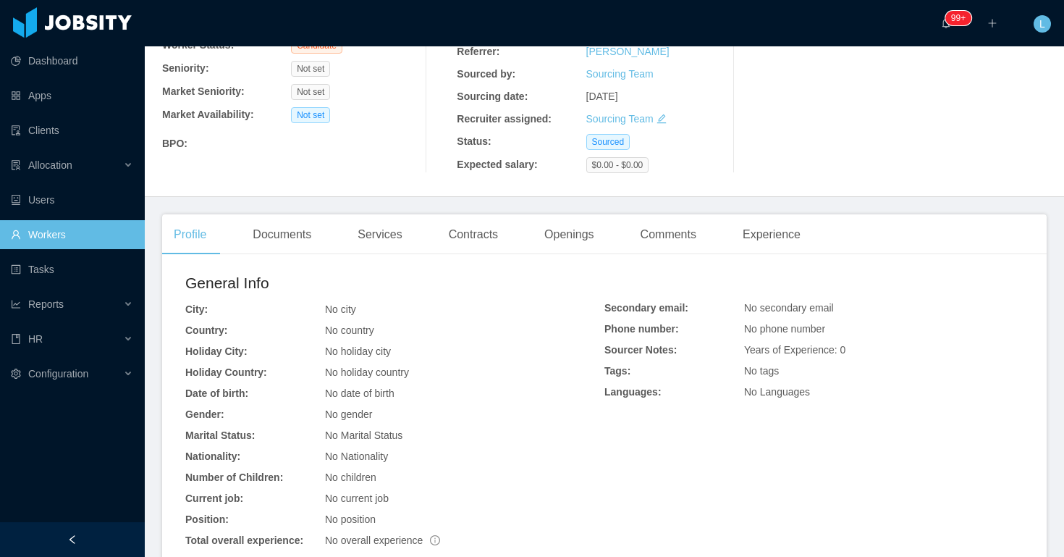
scroll to position [299, 0]
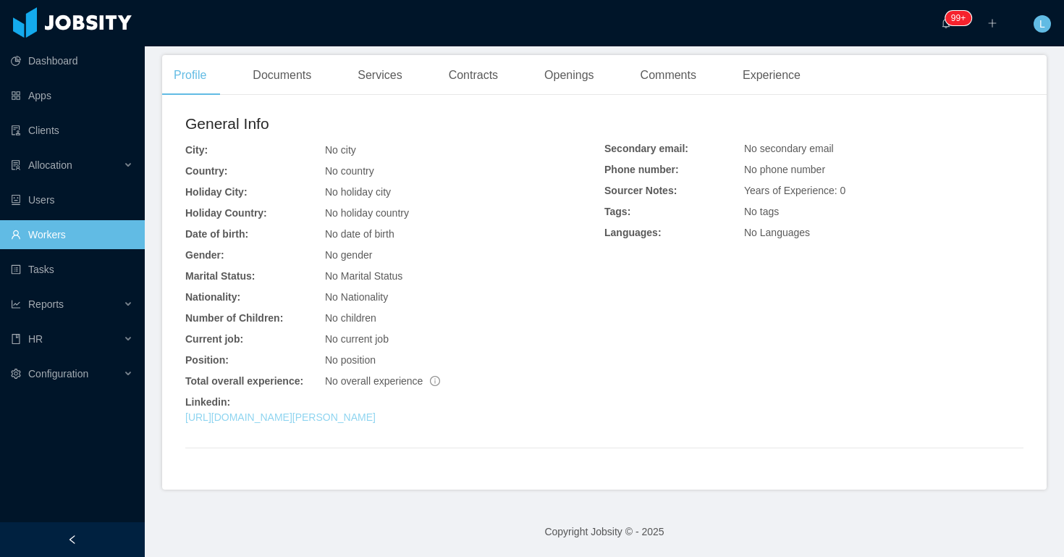
click at [376, 415] on link "https://www.linkedin.com/in/juan-salvador-gerli" at bounding box center [280, 417] width 190 height 12
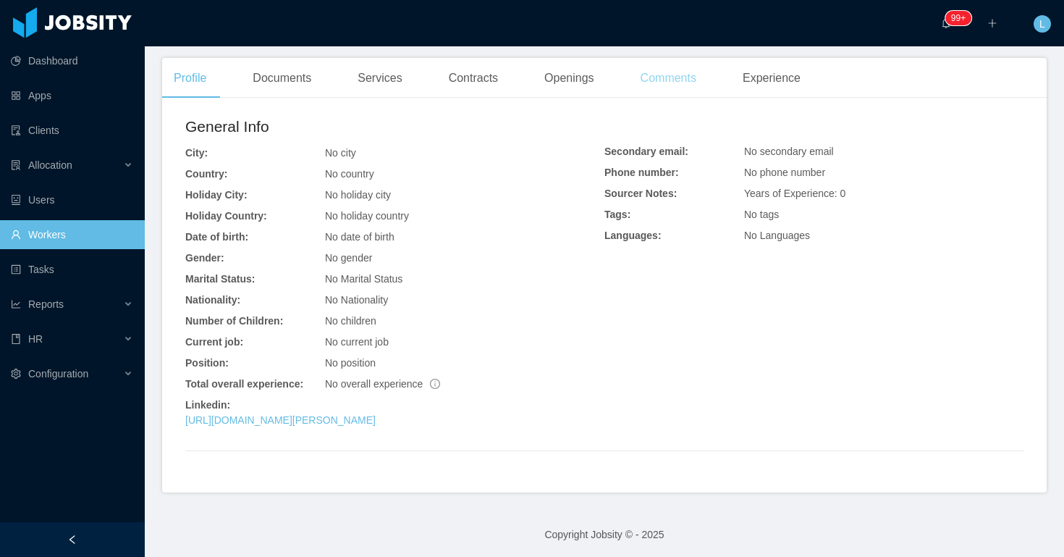
scroll to position [0, 0]
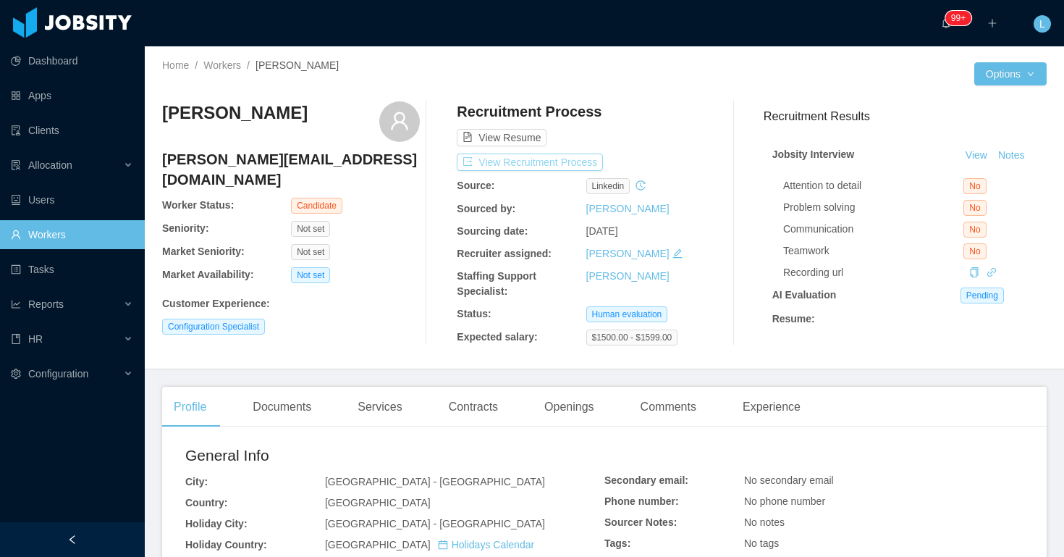
click at [553, 164] on button "View Recruitment Process" at bounding box center [530, 161] width 146 height 17
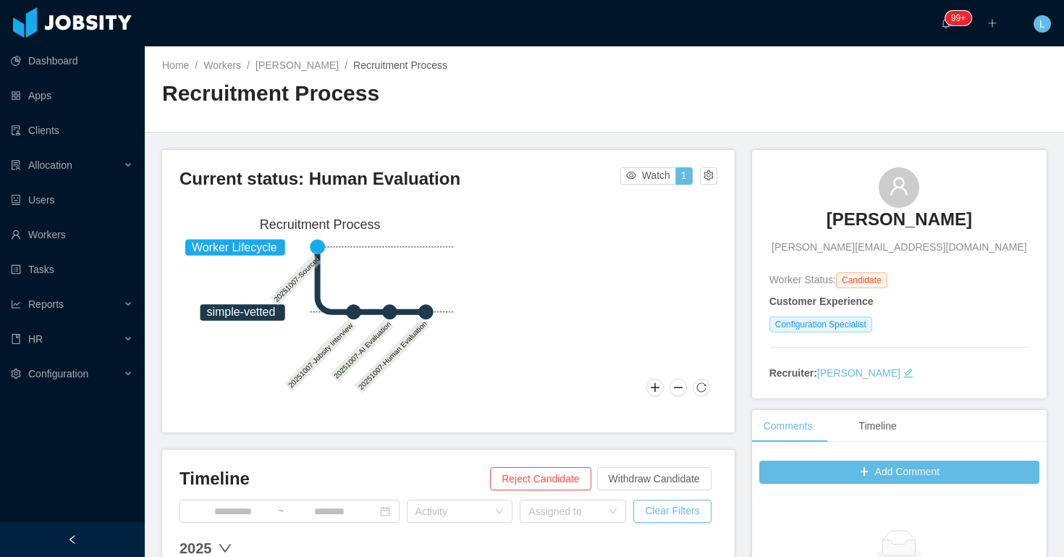
click at [848, 177] on div "[PERSON_NAME] [PERSON_NAME][EMAIL_ADDRESS][DOMAIN_NAME]" at bounding box center [899, 211] width 260 height 88
copy h3 "[PERSON_NAME]"
click at [237, 62] on link "Workers" at bounding box center [222, 65] width 38 height 12
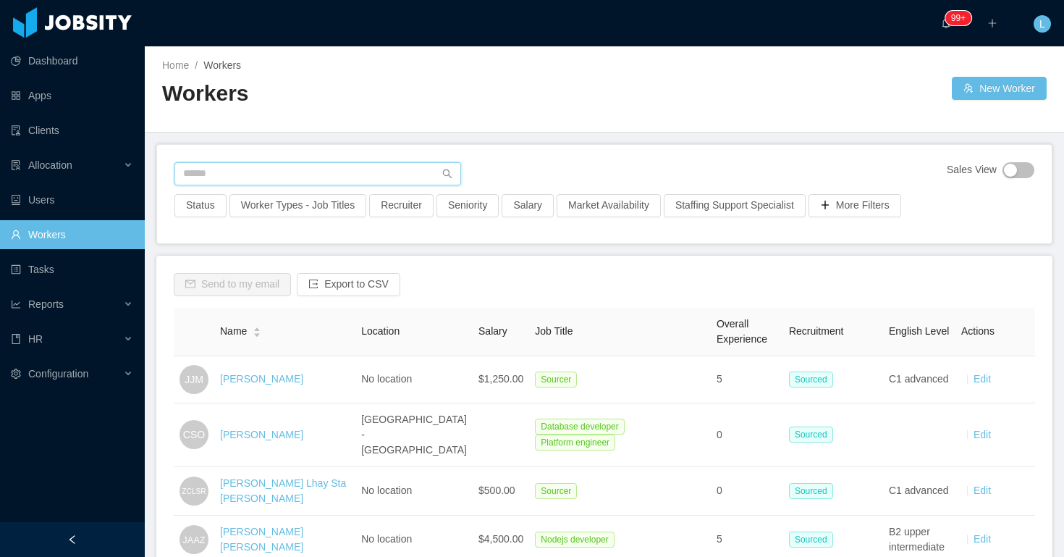
click at [337, 173] on input "text" at bounding box center [317, 173] width 287 height 23
paste input "**********"
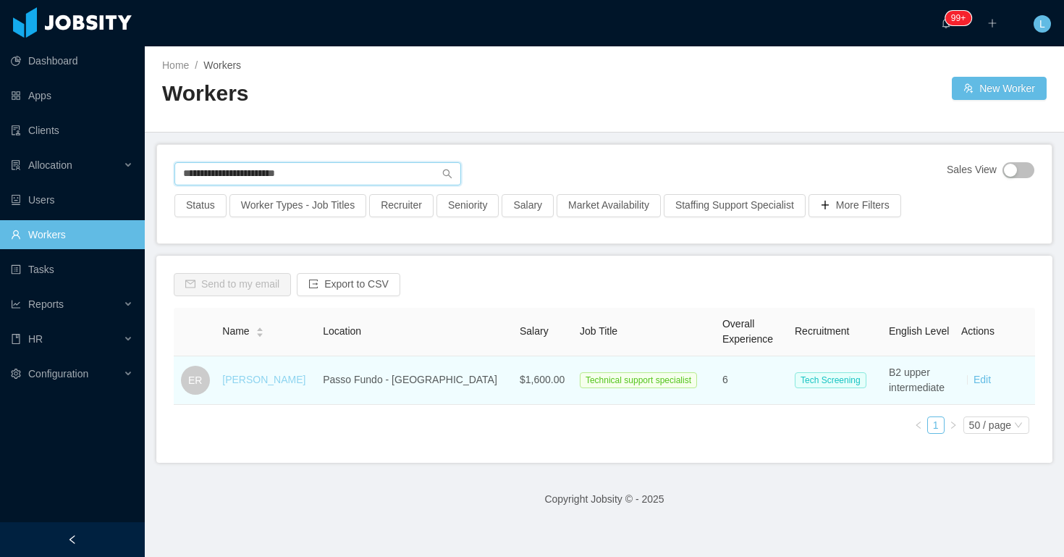
type input "**********"
click at [292, 373] on link "Eduardo Raymundo" at bounding box center [263, 379] width 83 height 12
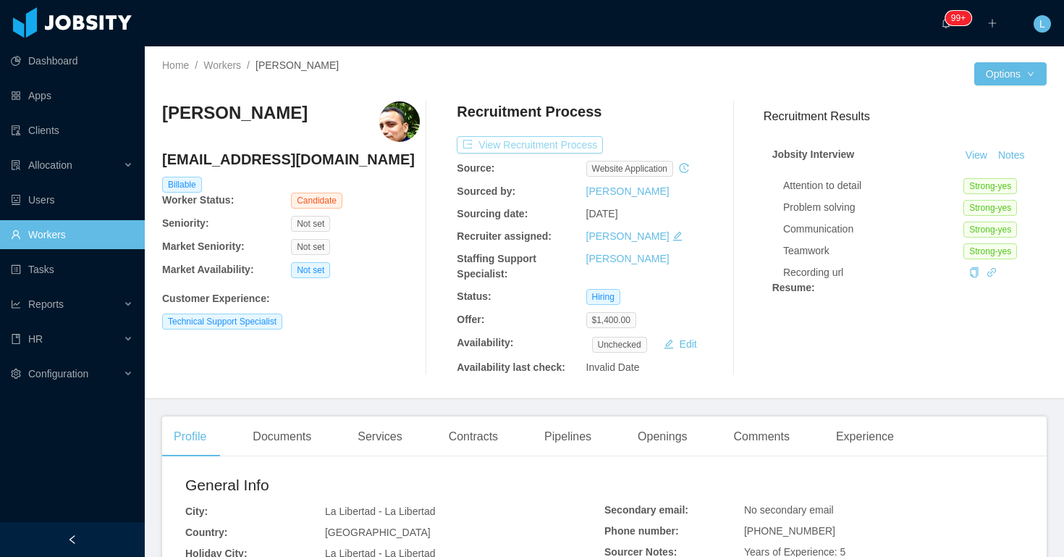
click at [489, 138] on button "View Recruitment Process" at bounding box center [530, 144] width 146 height 17
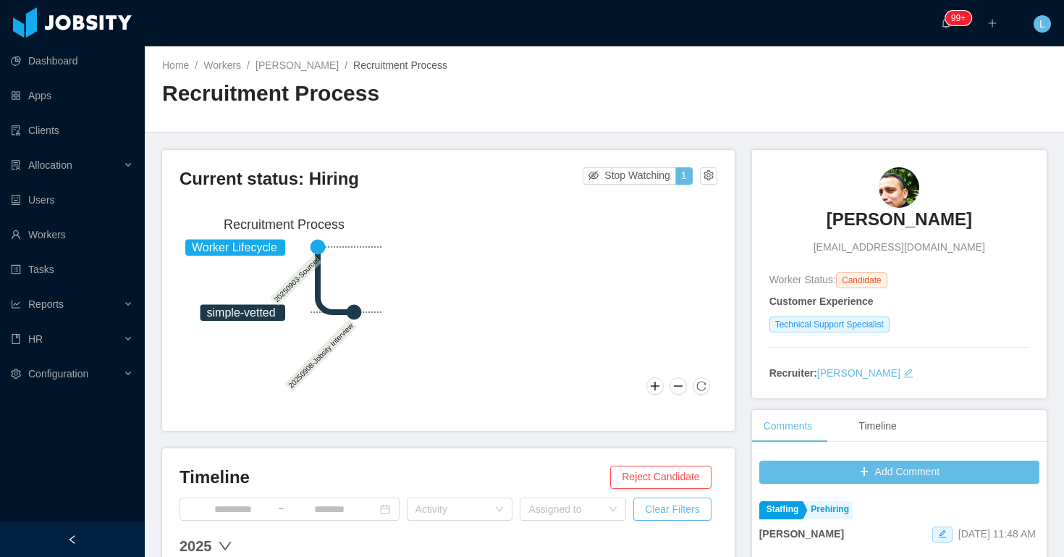
click at [837, 206] on div "[PERSON_NAME] [PERSON_NAME][EMAIL_ADDRESS][DOMAIN_NAME]" at bounding box center [899, 211] width 260 height 88
copy h3 "[PERSON_NAME]"
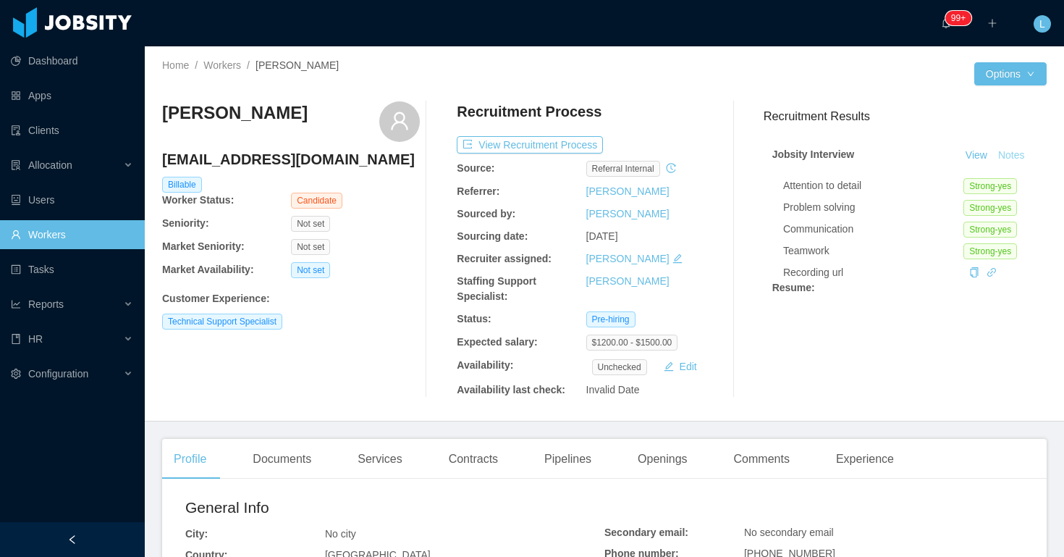
click at [1017, 160] on button "Notes" at bounding box center [1011, 155] width 38 height 17
